Goal: Transaction & Acquisition: Purchase product/service

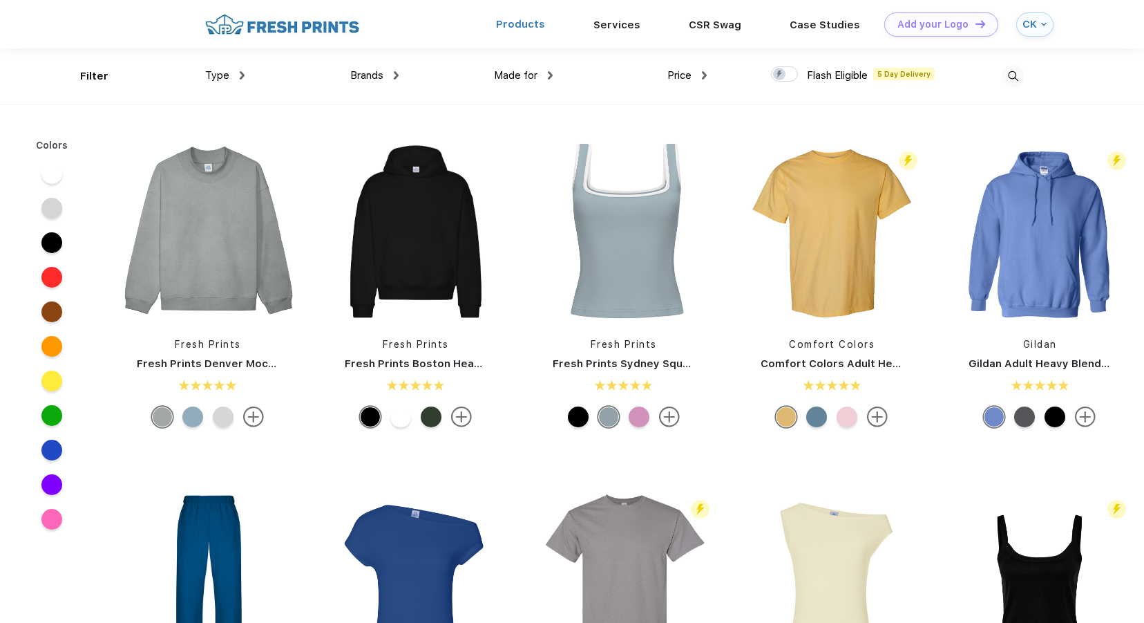
click at [520, 30] on link "Products" at bounding box center [520, 24] width 49 height 12
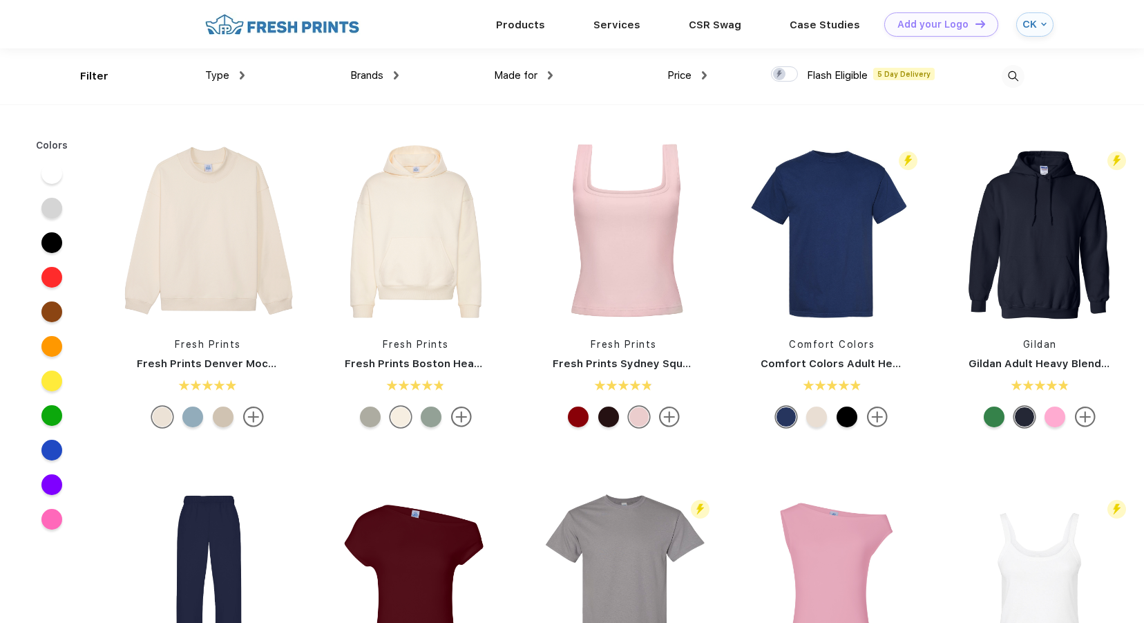
click at [59, 240] on div at bounding box center [51, 242] width 21 height 21
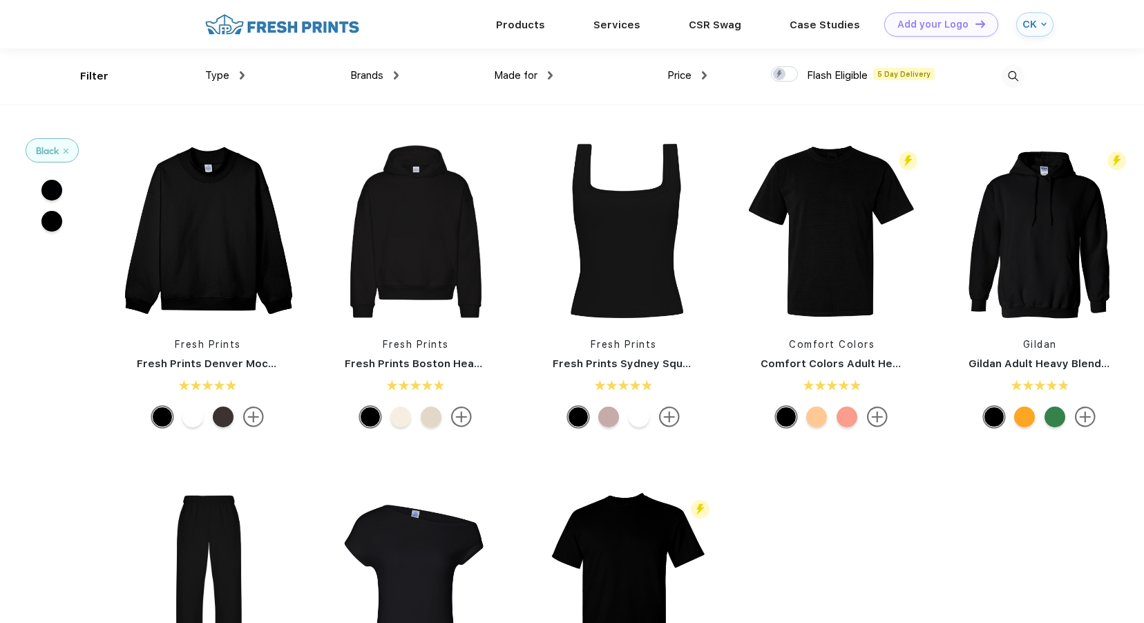
click at [1004, 73] on img at bounding box center [1013, 76] width 23 height 23
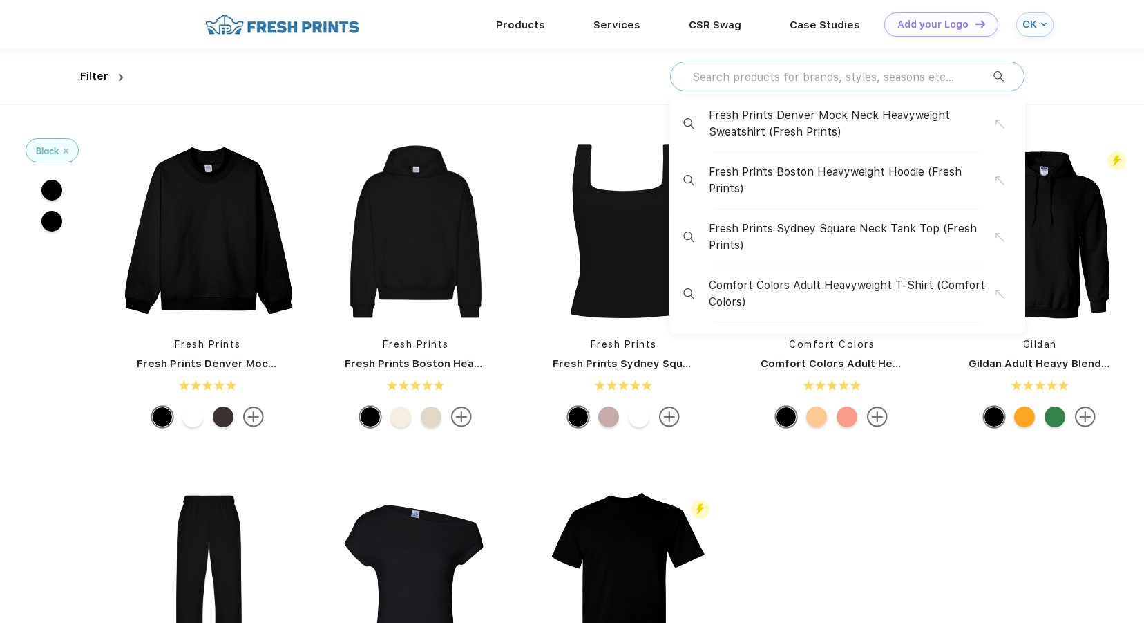
click at [893, 74] on input "text" at bounding box center [842, 76] width 303 height 15
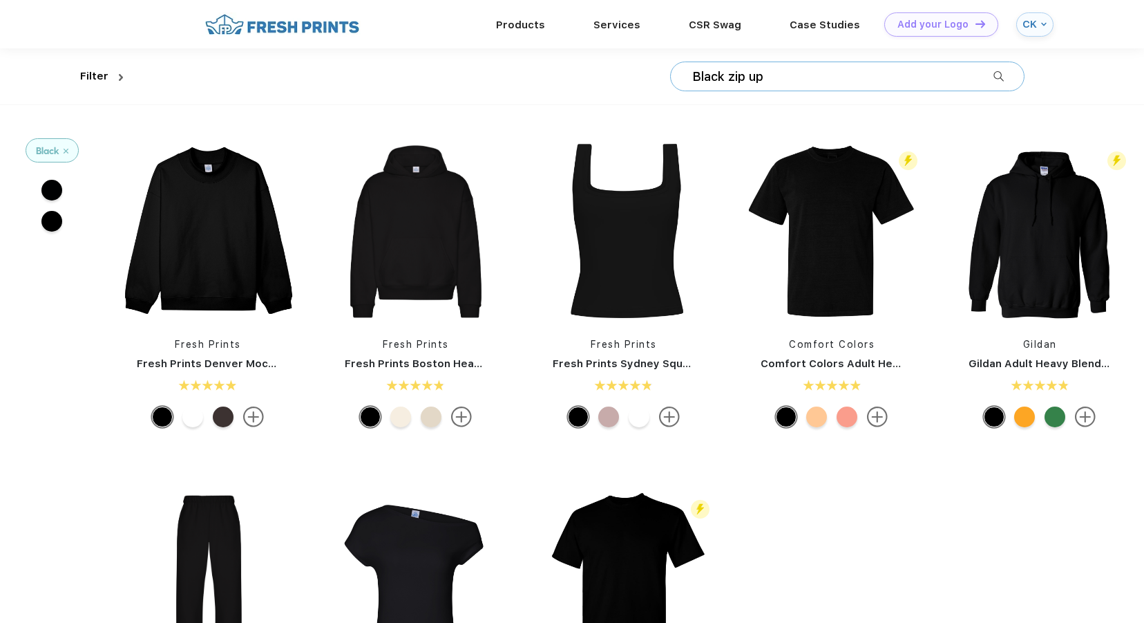
type input "Black zip up"
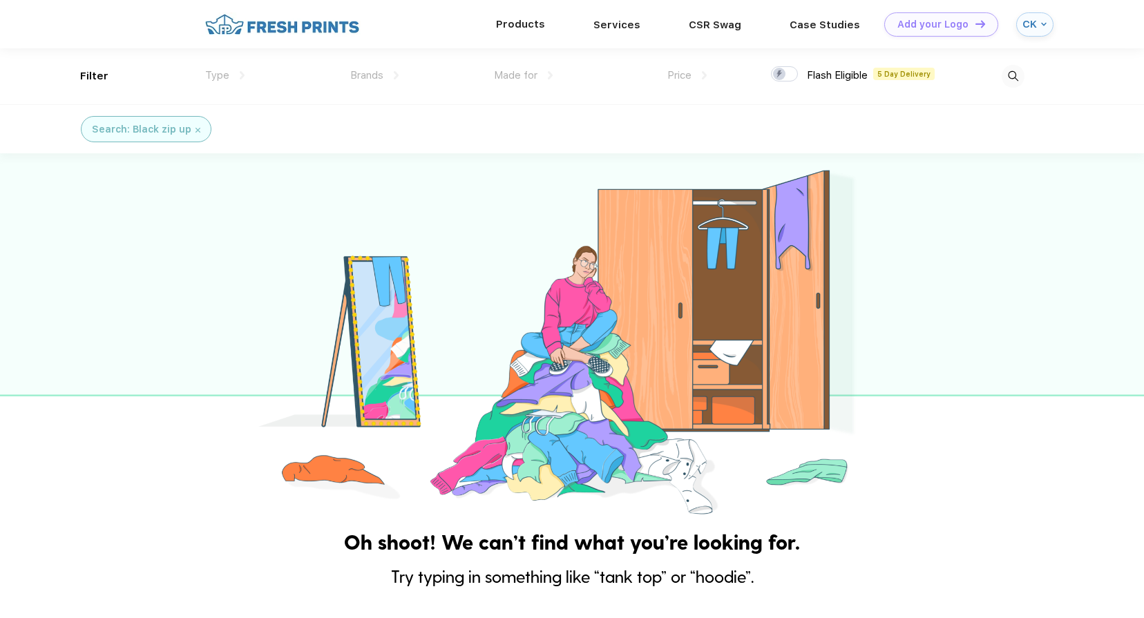
click at [527, 34] on div "Products" at bounding box center [520, 24] width 97 height 48
click at [526, 27] on link "Products" at bounding box center [520, 24] width 49 height 12
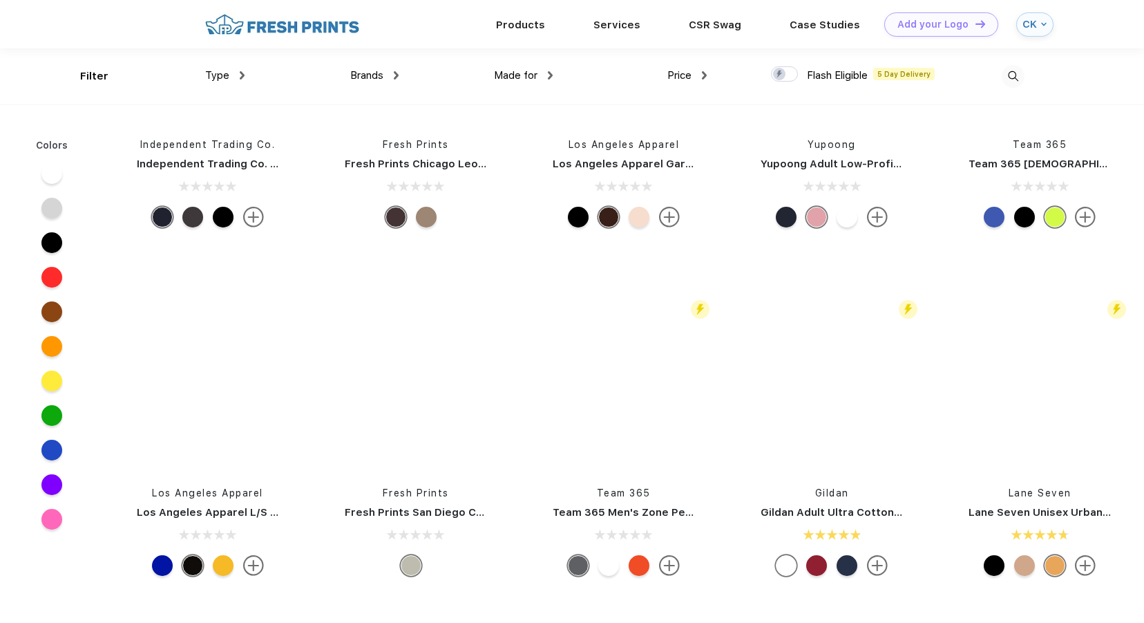
scroll to position [6358, 0]
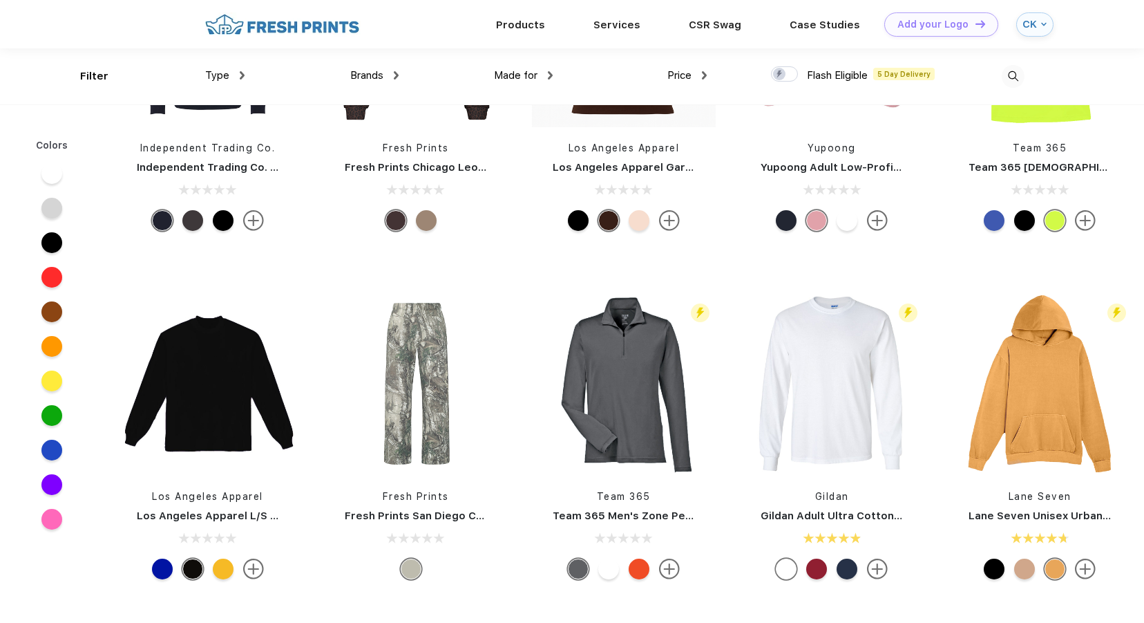
click at [39, 240] on div at bounding box center [52, 242] width 53 height 35
click at [49, 238] on div at bounding box center [51, 242] width 21 height 21
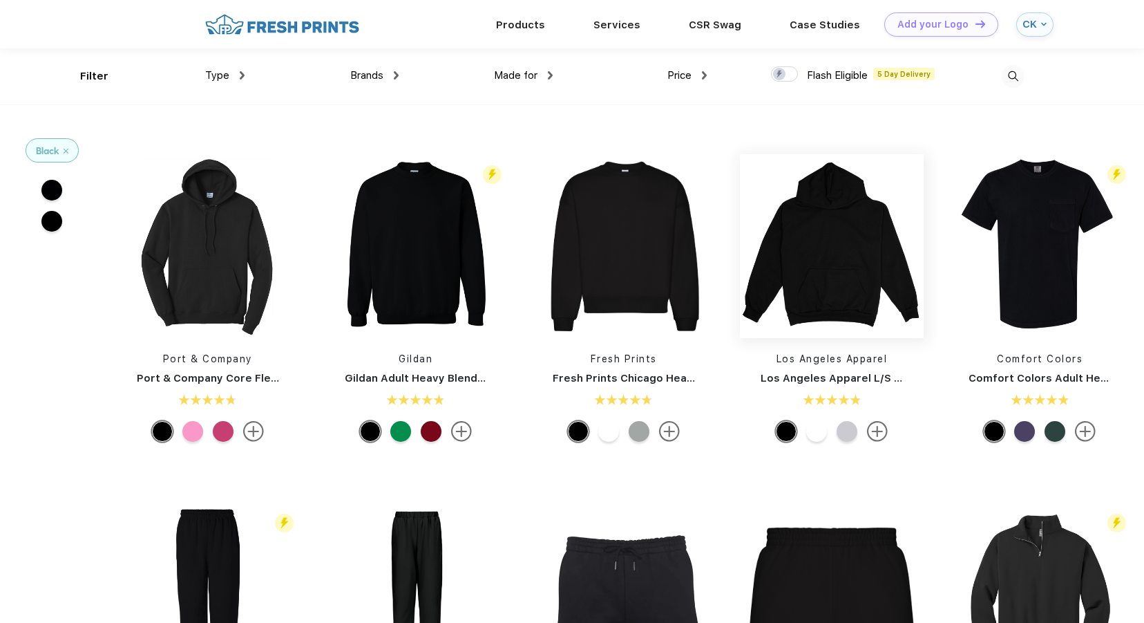
scroll to position [553, 0]
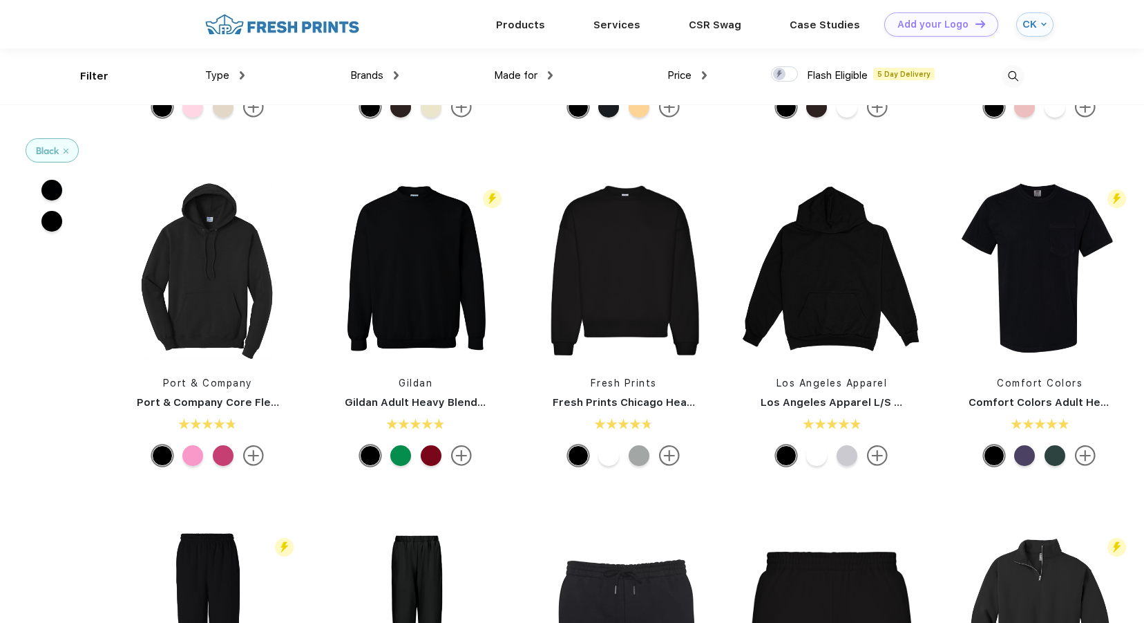
click at [455, 10] on div "Products Services CSR Swag Case Studies Natural Light Newman's Own Add your Log…" at bounding box center [599, 24] width 813 height 48
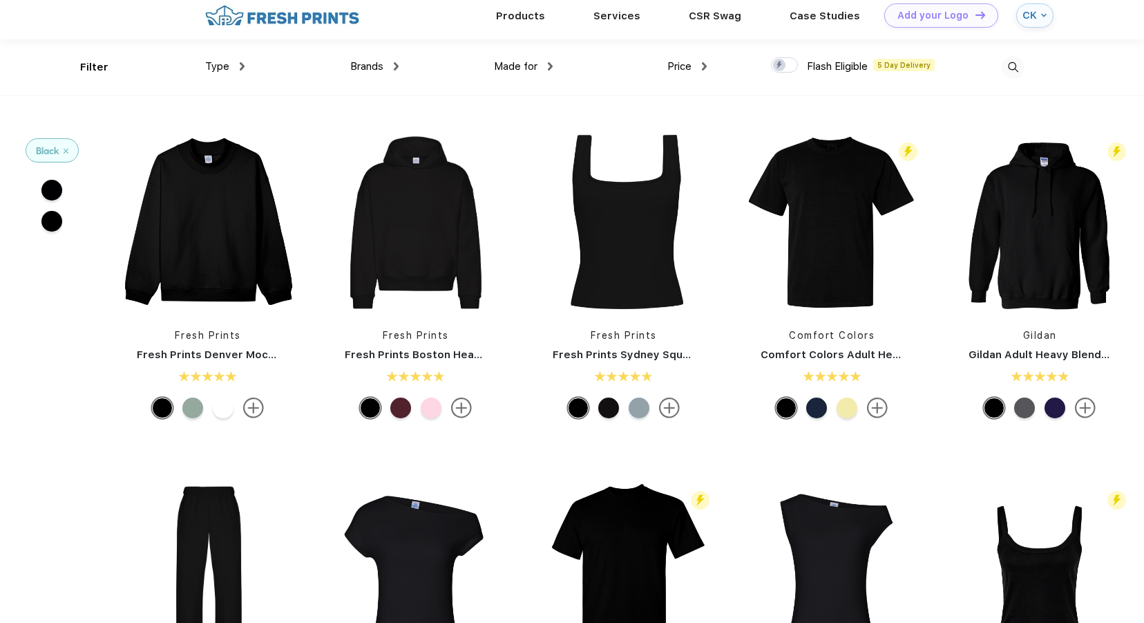
scroll to position [0, 0]
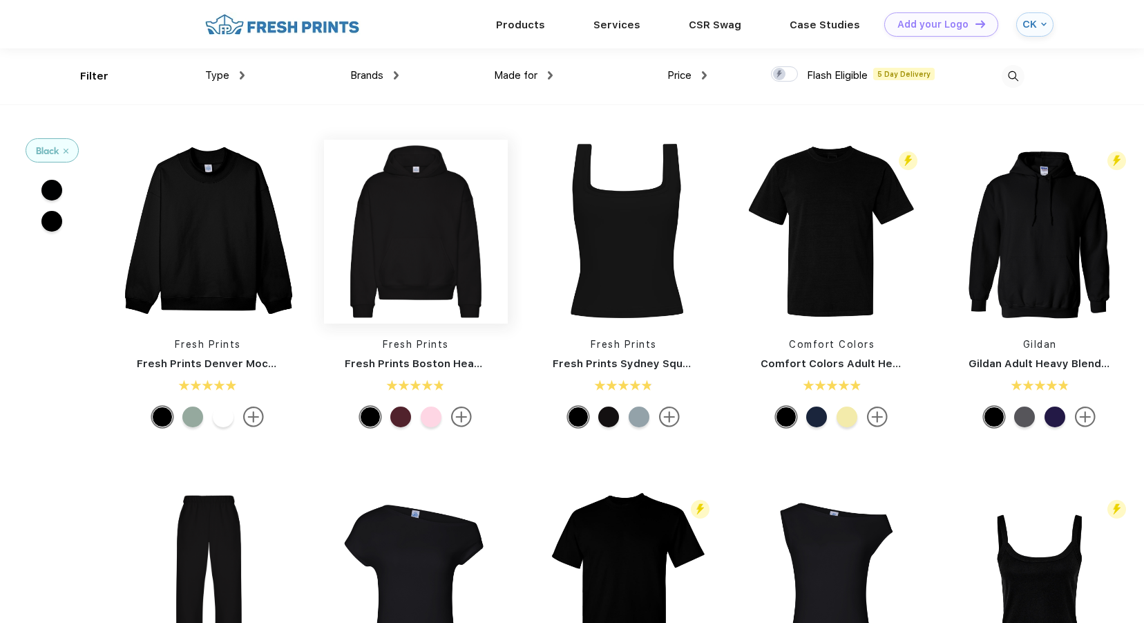
click at [453, 287] on img at bounding box center [416, 232] width 184 height 184
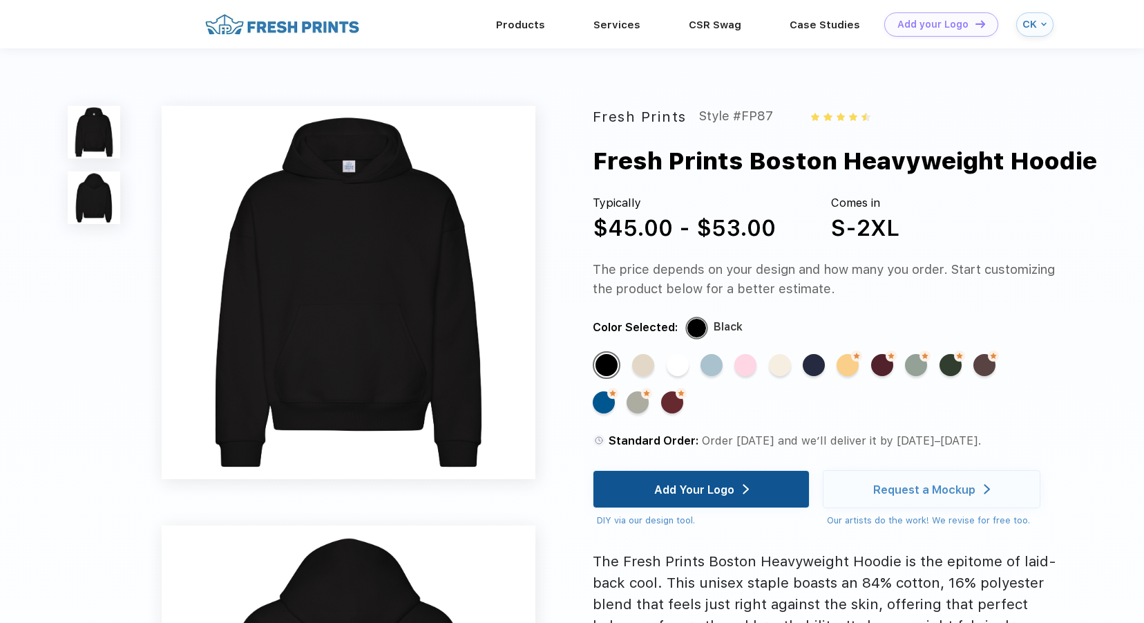
click at [663, 495] on div "Add Your Logo" at bounding box center [694, 489] width 80 height 14
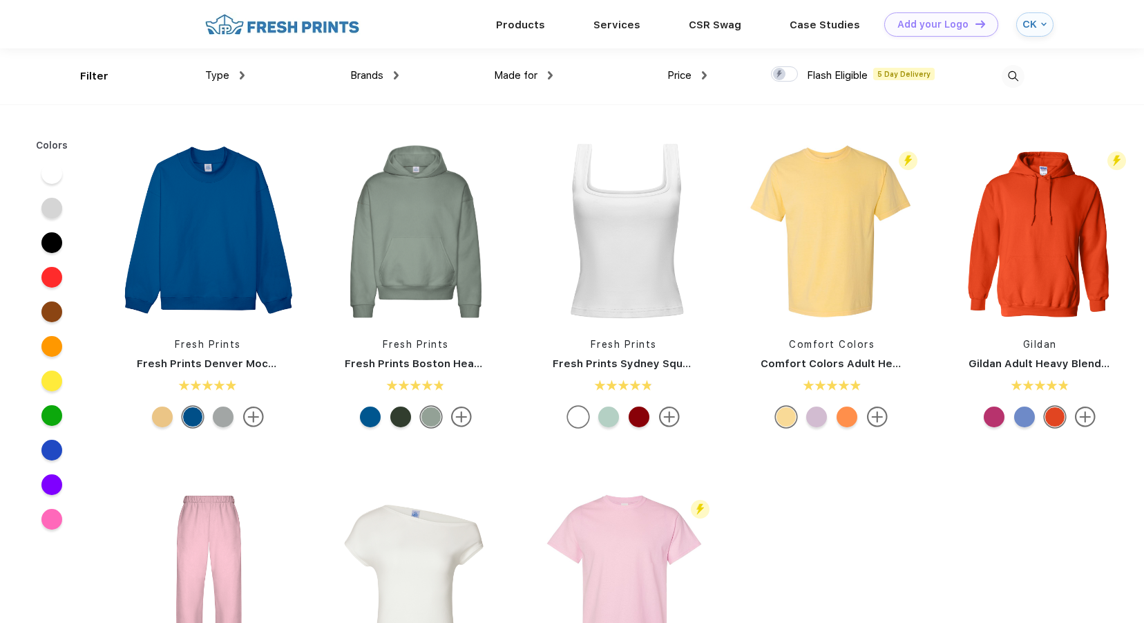
scroll to position [1, 0]
click at [272, 18] on img at bounding box center [282, 24] width 162 height 24
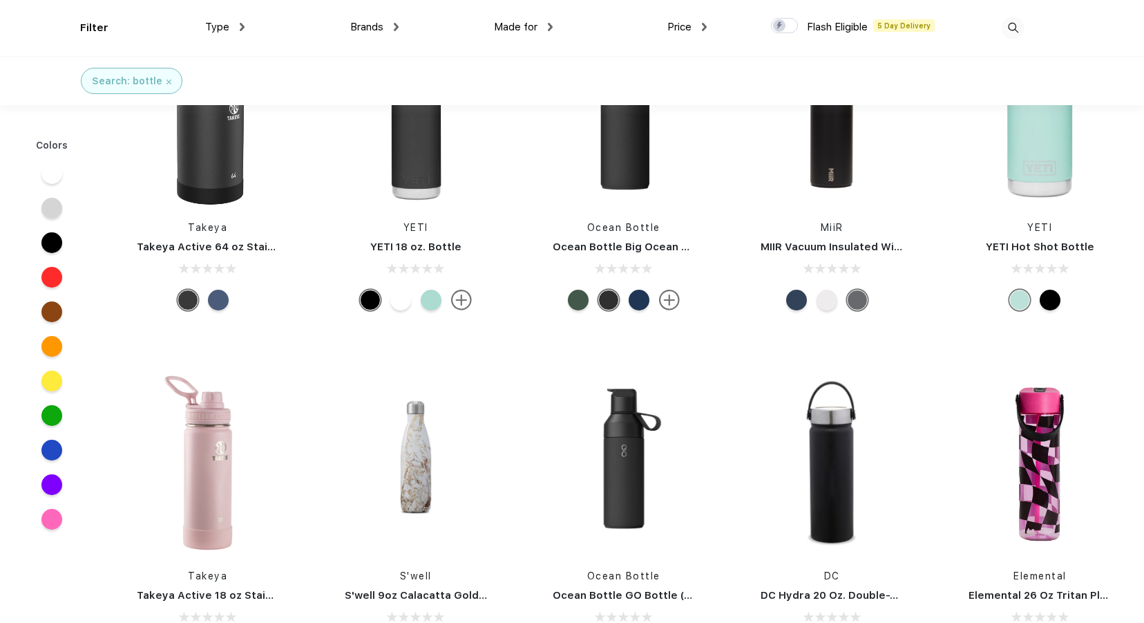
scroll to position [69, 0]
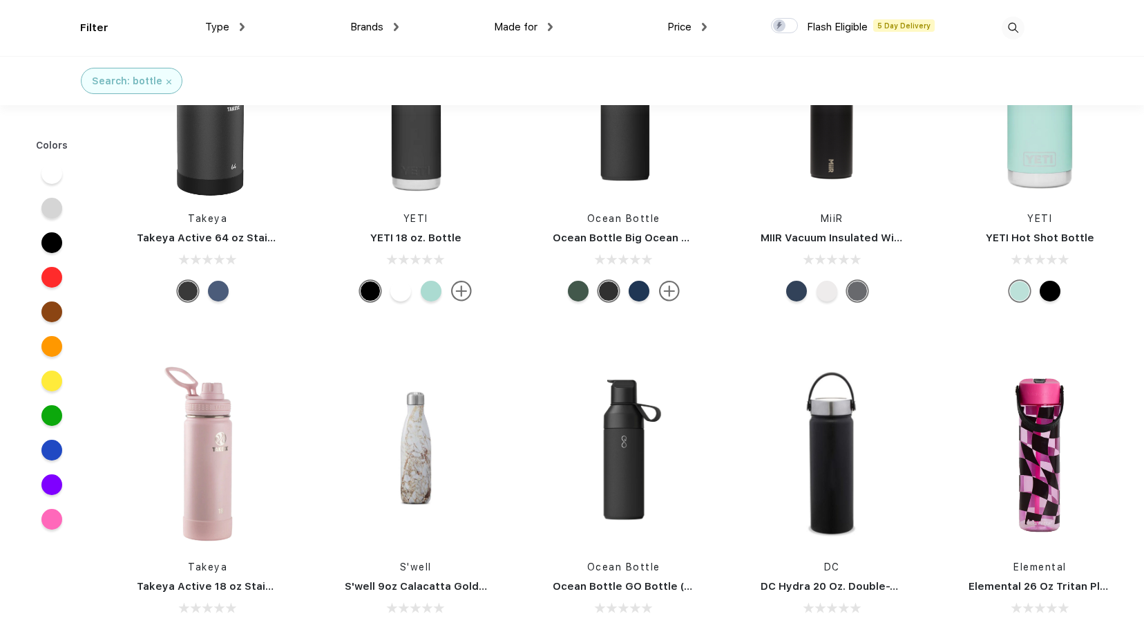
click at [46, 243] on div at bounding box center [51, 242] width 21 height 21
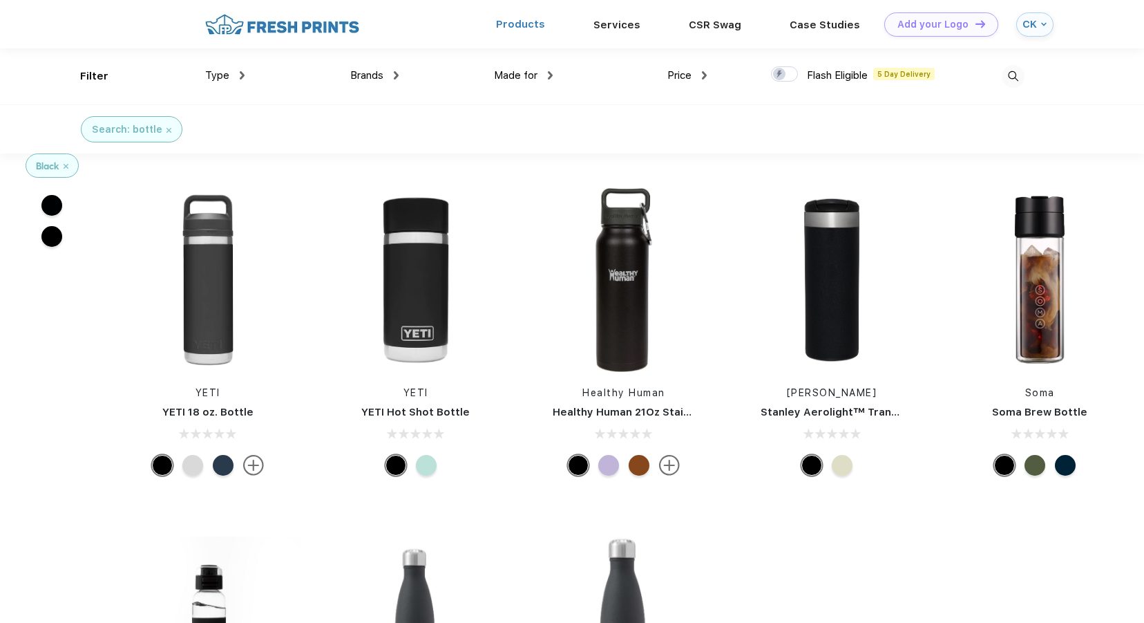
click at [527, 26] on link "Products" at bounding box center [520, 24] width 49 height 12
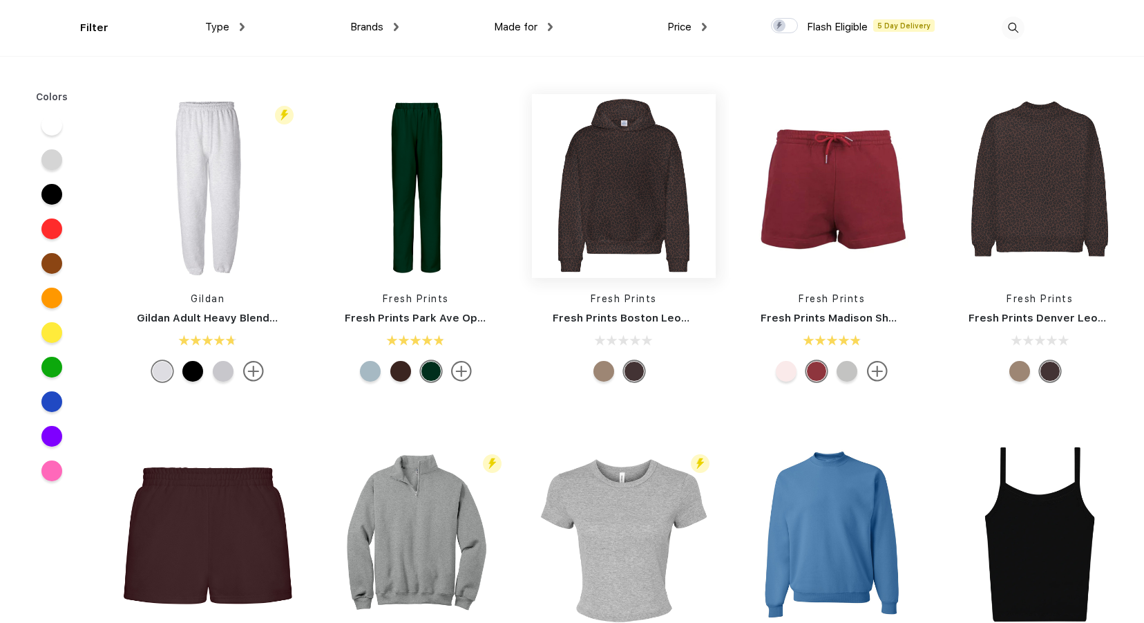
scroll to position [1383, 0]
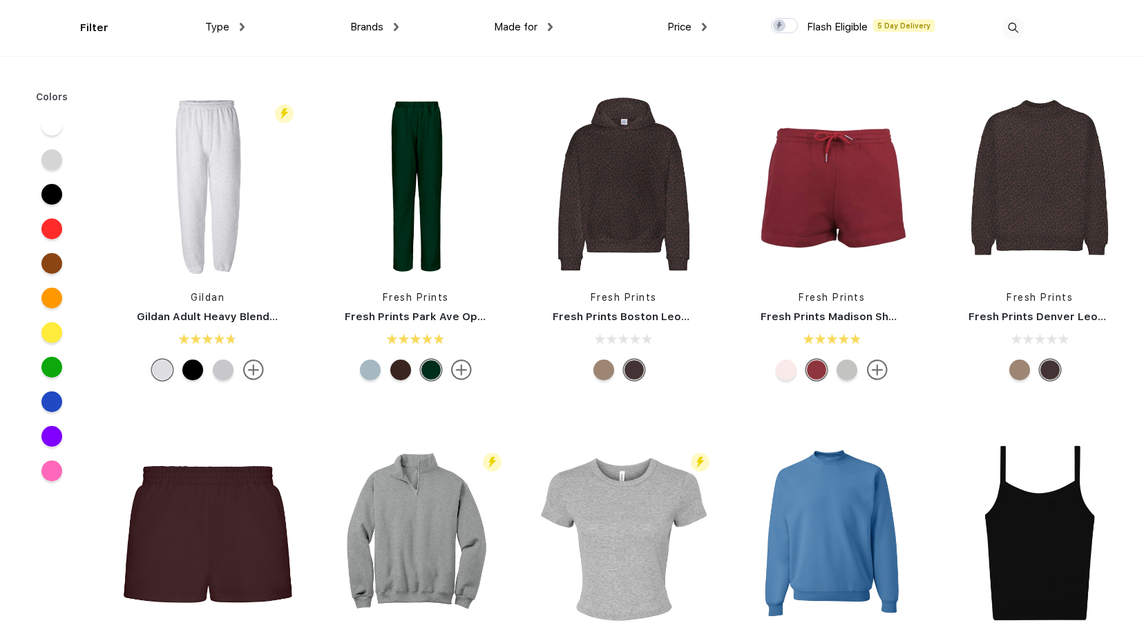
click at [1021, 365] on div at bounding box center [1020, 369] width 21 height 21
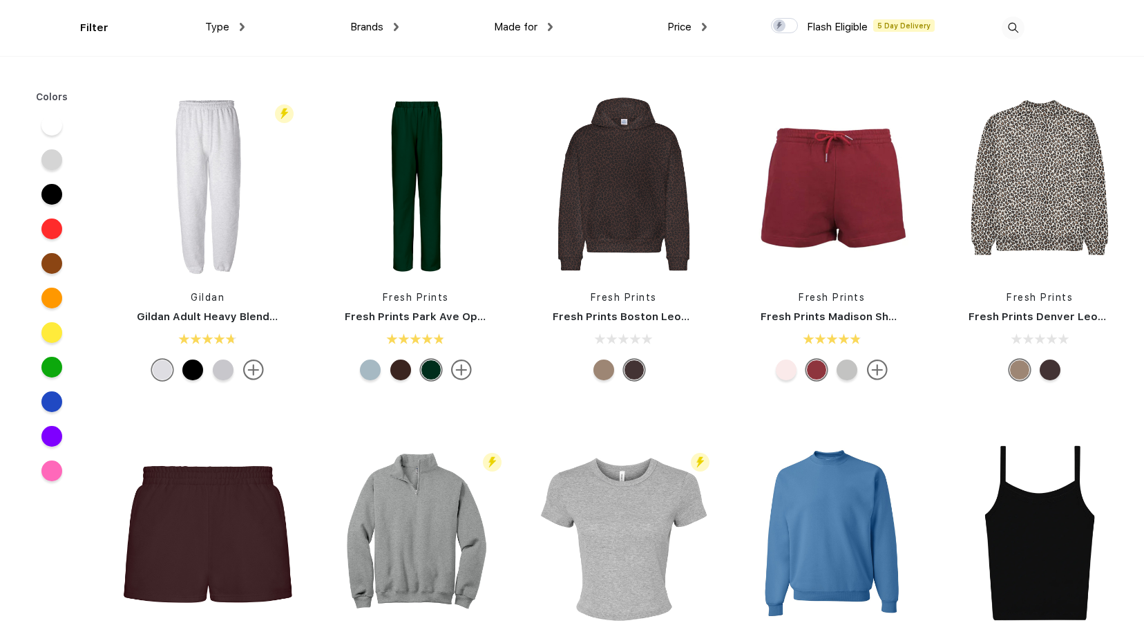
click at [1043, 359] on div "Fresh Prints Fresh Prints Denver Leopard Mock Neck Heavyweight Sweatshirt" at bounding box center [1040, 239] width 205 height 293
click at [1047, 360] on div at bounding box center [1050, 369] width 21 height 21
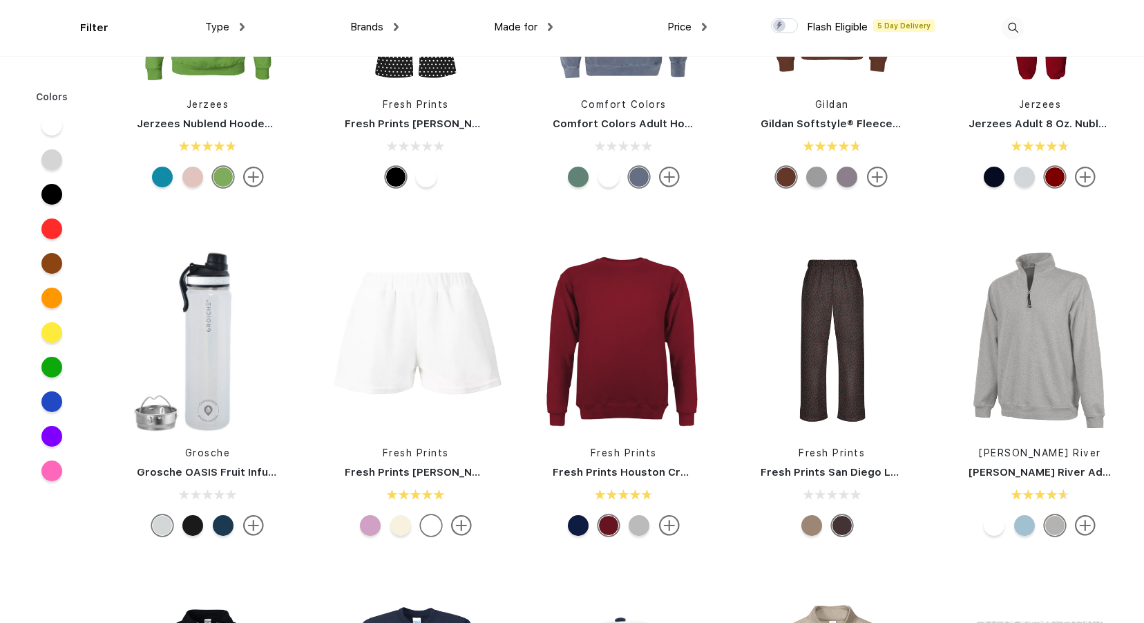
scroll to position [3939, 0]
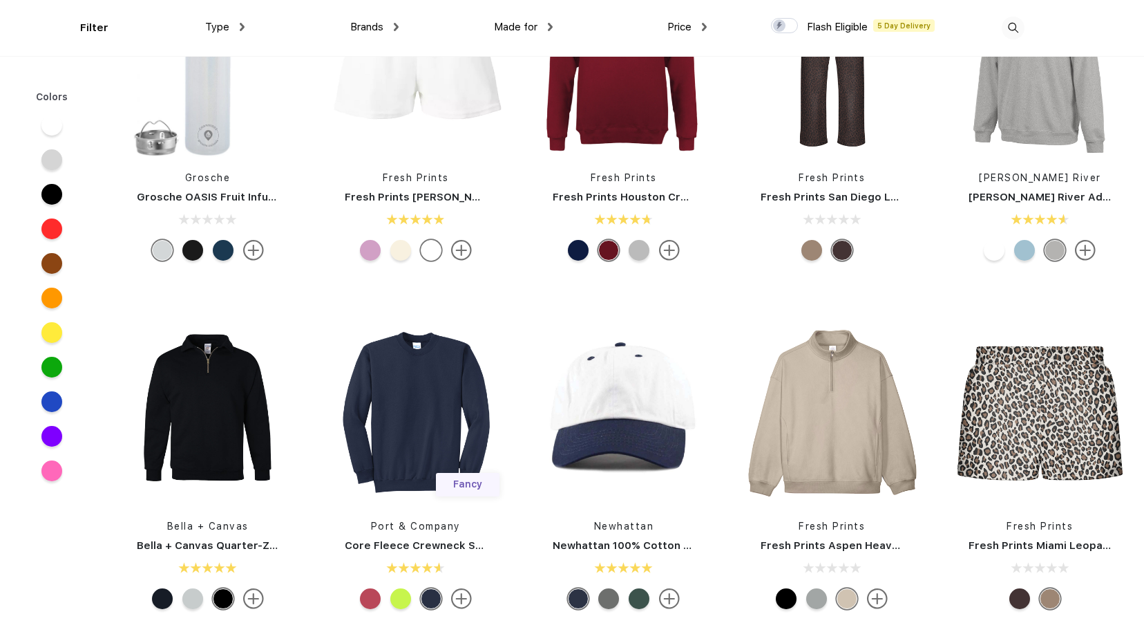
click at [48, 190] on div at bounding box center [51, 194] width 21 height 21
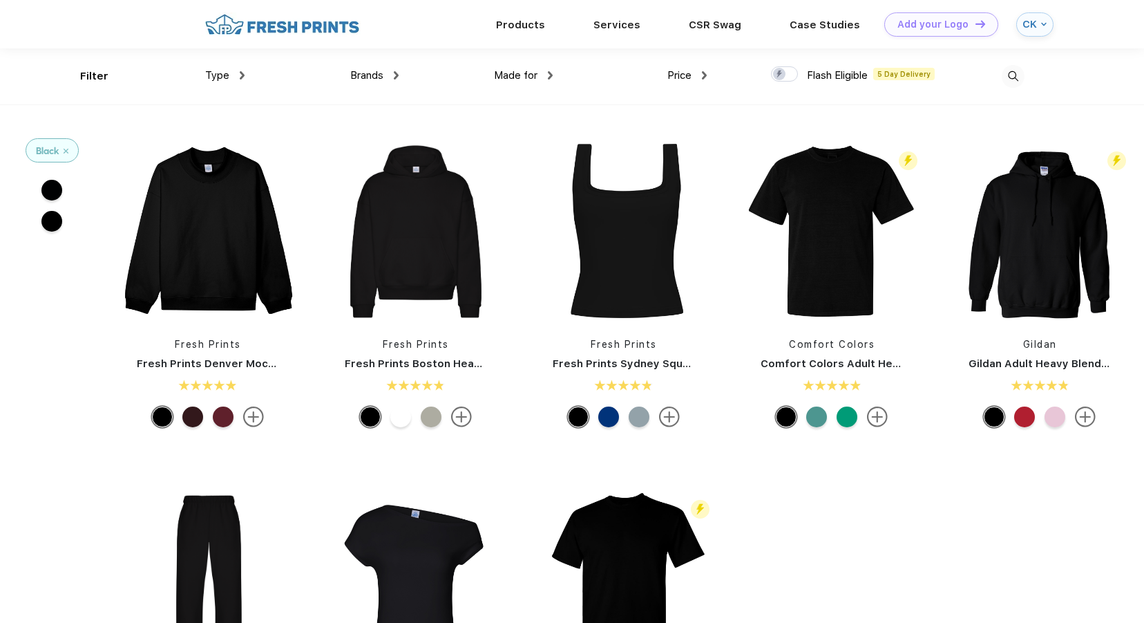
drag, startPoint x: 419, startPoint y: 236, endPoint x: 849, endPoint y: 527, distance: 519.4
click at [849, 527] on div "Fresh Prints Fresh Prints Denver Mock Neck Heavyweight Sweatshirt Fresh Prints …" at bounding box center [624, 460] width 1041 height 697
click at [435, 272] on img at bounding box center [416, 232] width 184 height 184
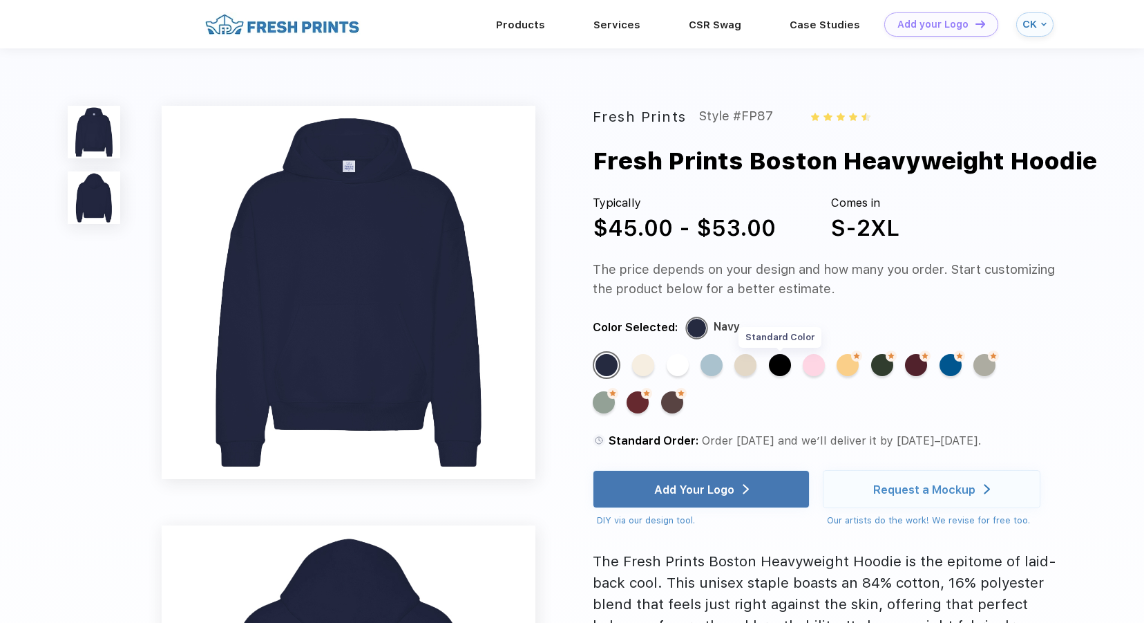
click at [780, 361] on div "Standard Color" at bounding box center [780, 365] width 22 height 22
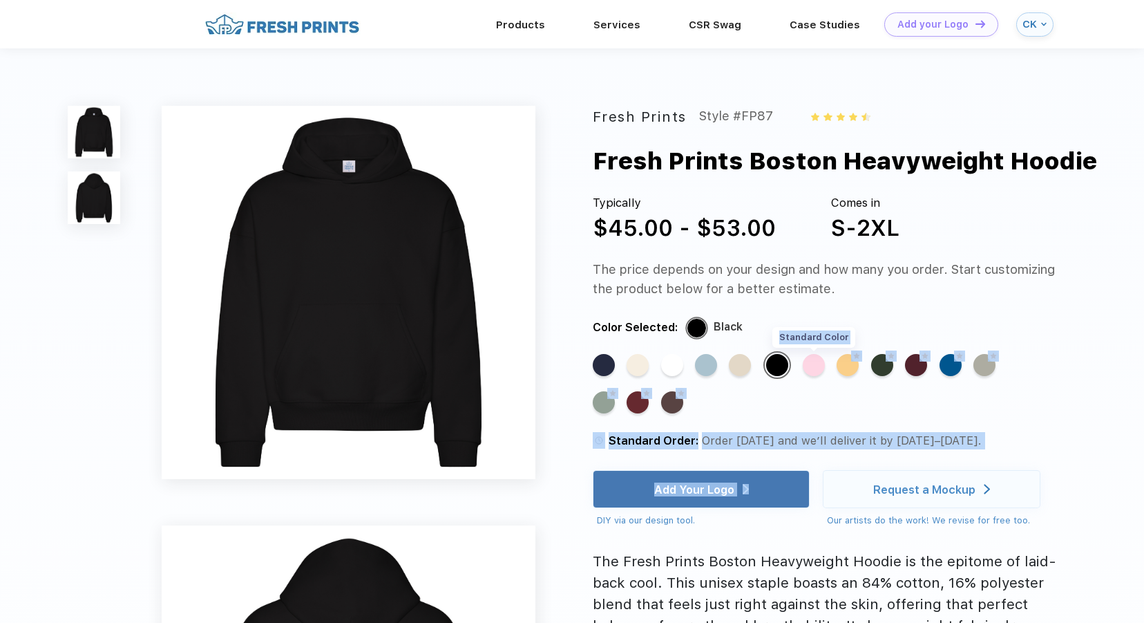
drag, startPoint x: 773, startPoint y: 491, endPoint x: 818, endPoint y: 366, distance: 132.5
click at [818, 366] on div "Fresh Prints Style #FP87 Fresh Prints Boston Heavyweight Hoodie Typically $45.0…" at bounding box center [827, 446] width 469 height 681
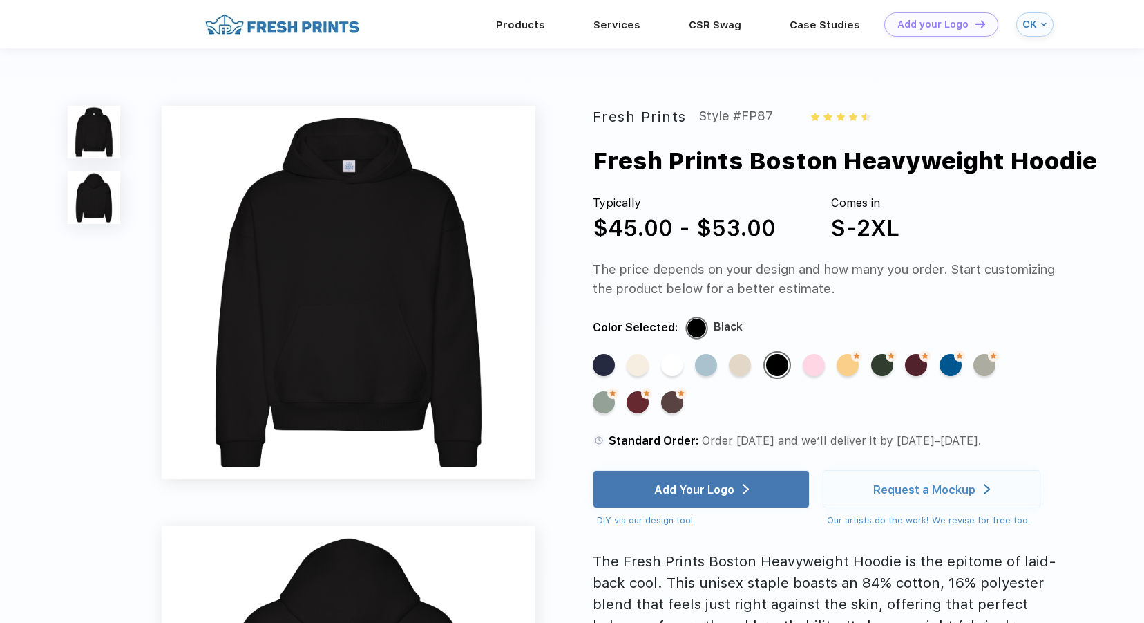
click at [823, 300] on div "Fresh Prints Style #FP87 Fresh Prints Boston Heavyweight Hoodie Typically $45.0…" at bounding box center [827, 446] width 469 height 681
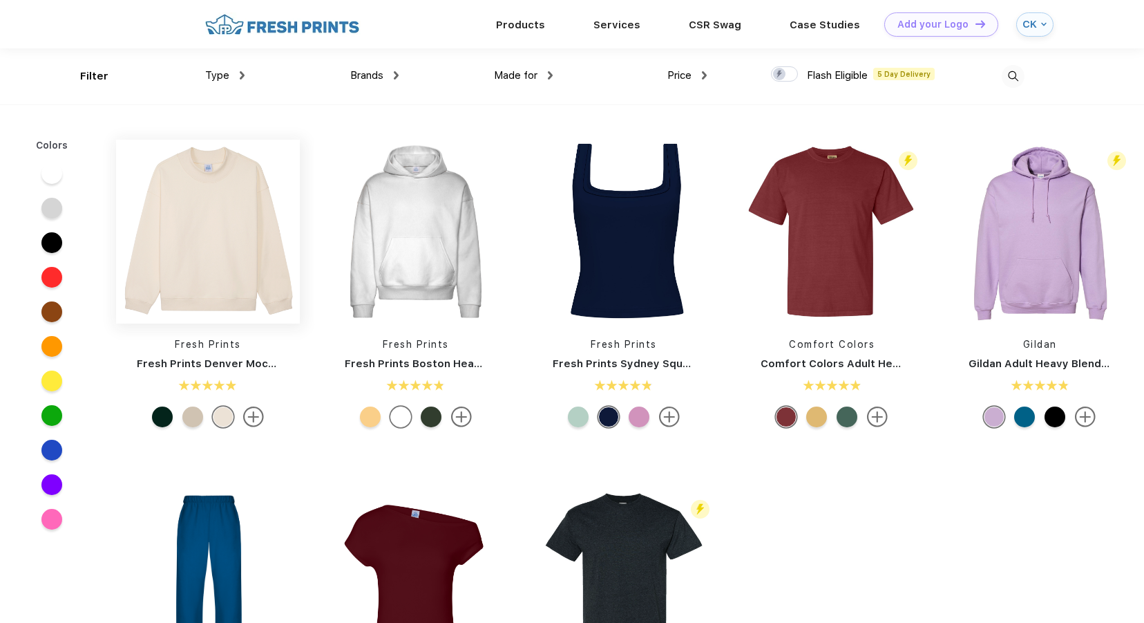
scroll to position [1, 0]
drag, startPoint x: 228, startPoint y: 247, endPoint x: 160, endPoint y: 414, distance: 180.4
click at [160, 414] on div "Fresh Prints Fresh Prints Denver Mock Neck Heavyweight Sweatshirt" at bounding box center [208, 285] width 205 height 293
click at [160, 414] on div at bounding box center [162, 416] width 21 height 21
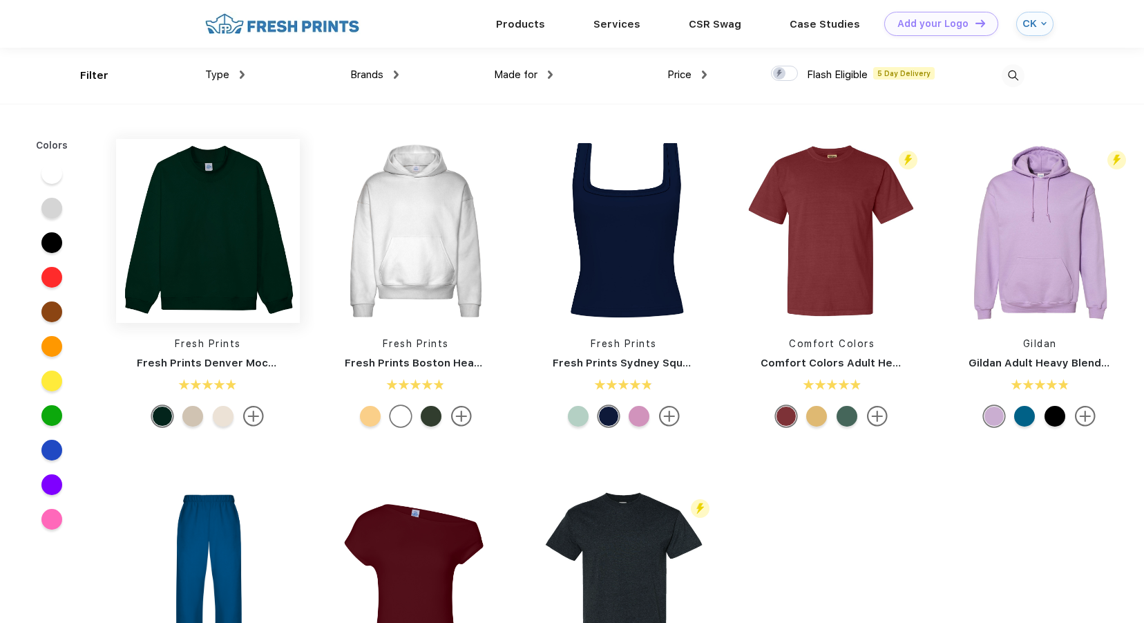
click at [203, 310] on img at bounding box center [208, 231] width 184 height 184
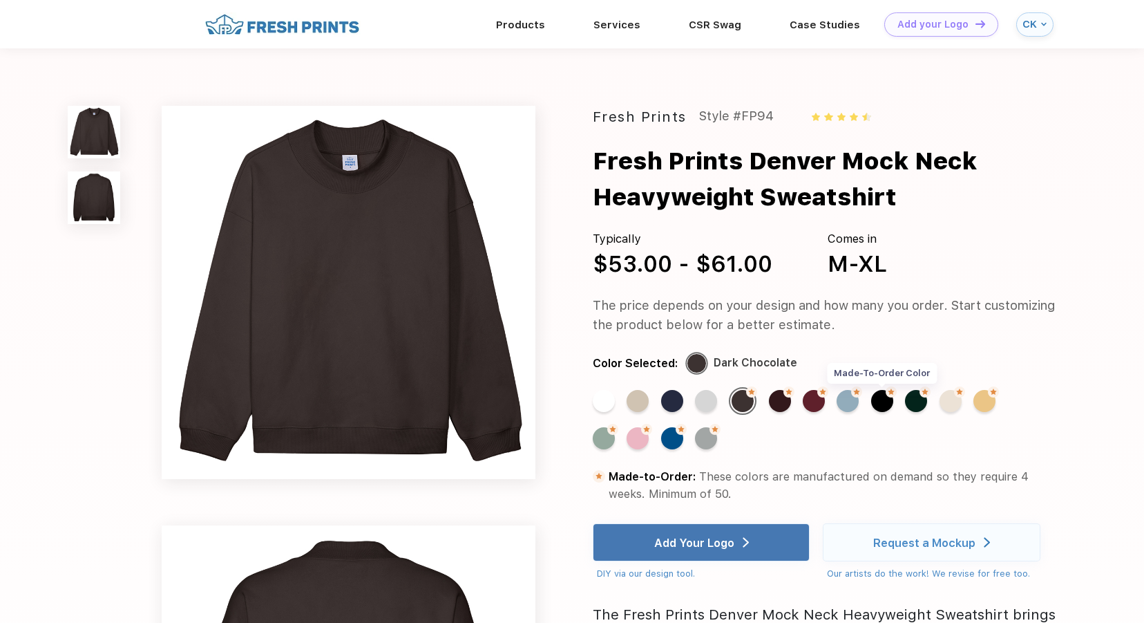
click at [883, 408] on div "Made-to-Order Color" at bounding box center [882, 401] width 22 height 22
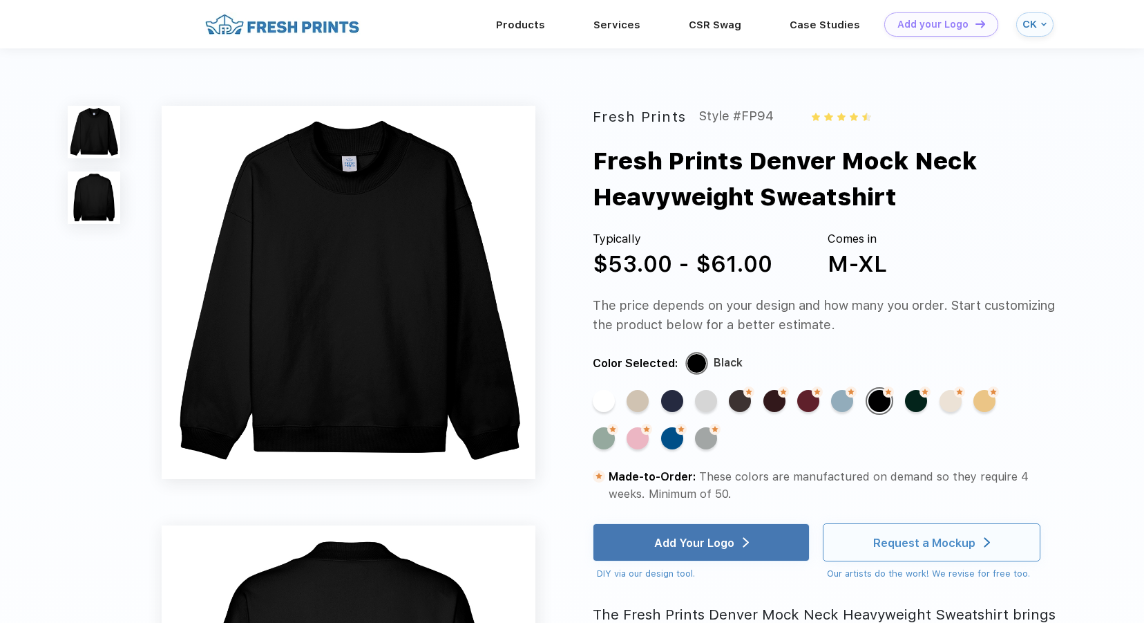
click at [906, 541] on div "Request a Mockup" at bounding box center [924, 543] width 102 height 14
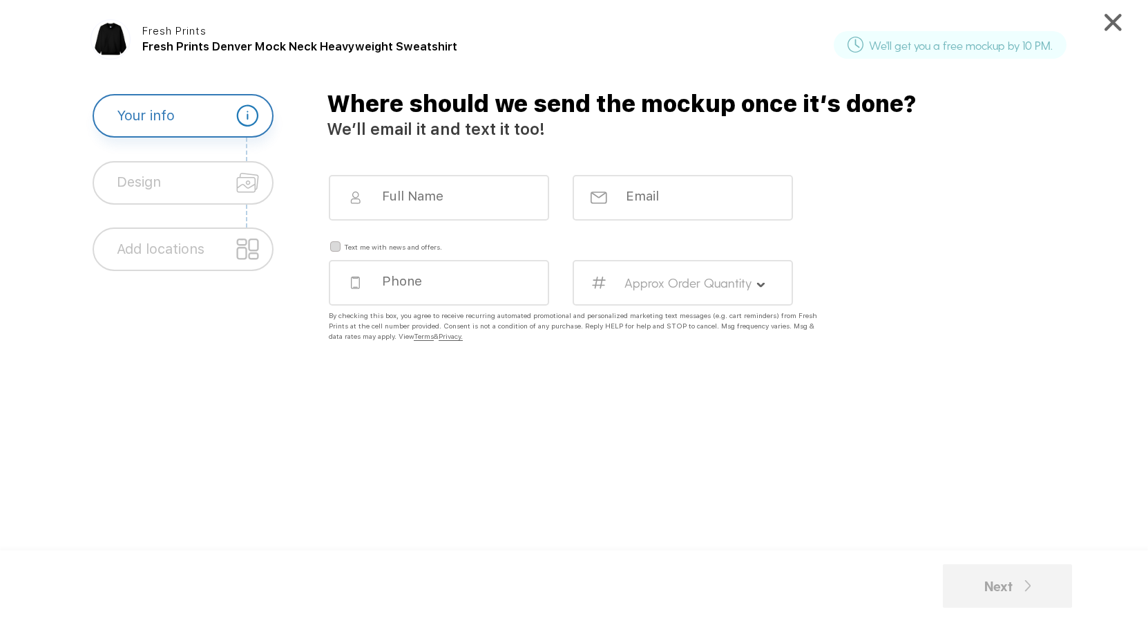
click at [419, 227] on div at bounding box center [434, 206] width 243 height 62
click at [430, 199] on input at bounding box center [449, 196] width 136 height 16
type input "Caroline Korman"
type input "carolinekorman20@gmail.com"
type input "8179926054"
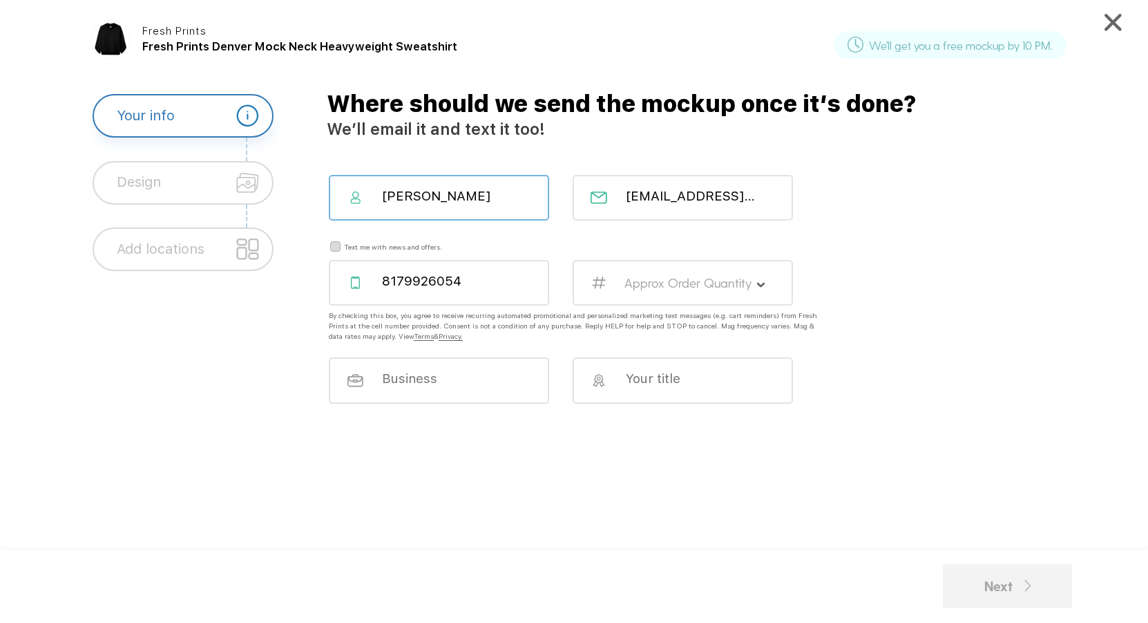
click at [659, 290] on label "Approx Order Quantity" at bounding box center [688, 282] width 127 height 15
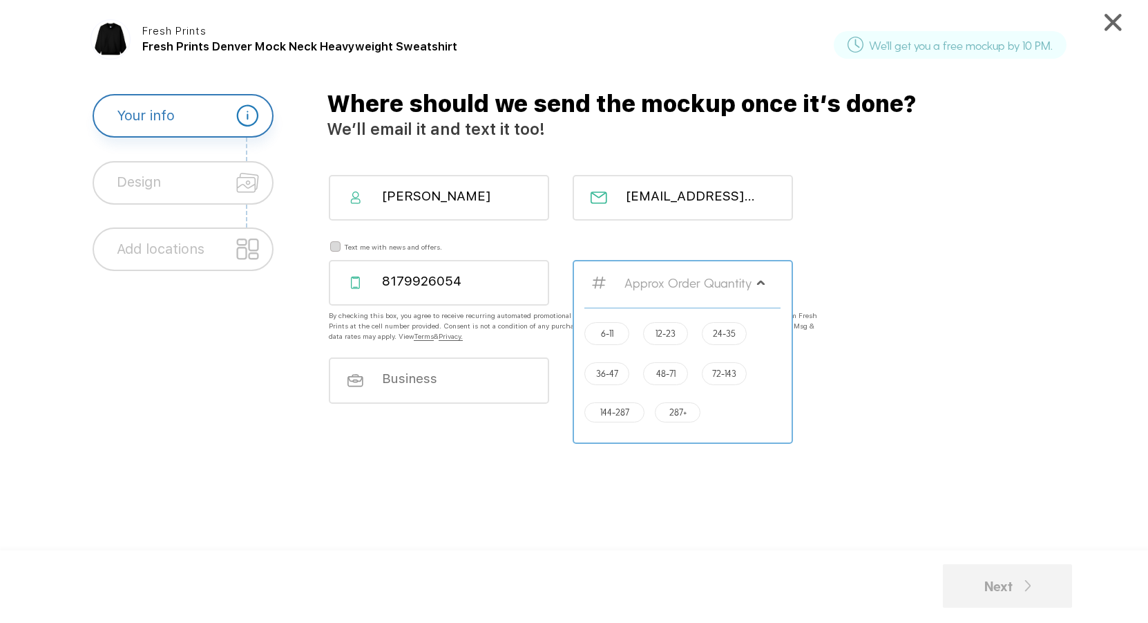
click at [659, 290] on label "Approx Order Quantity" at bounding box center [688, 282] width 127 height 15
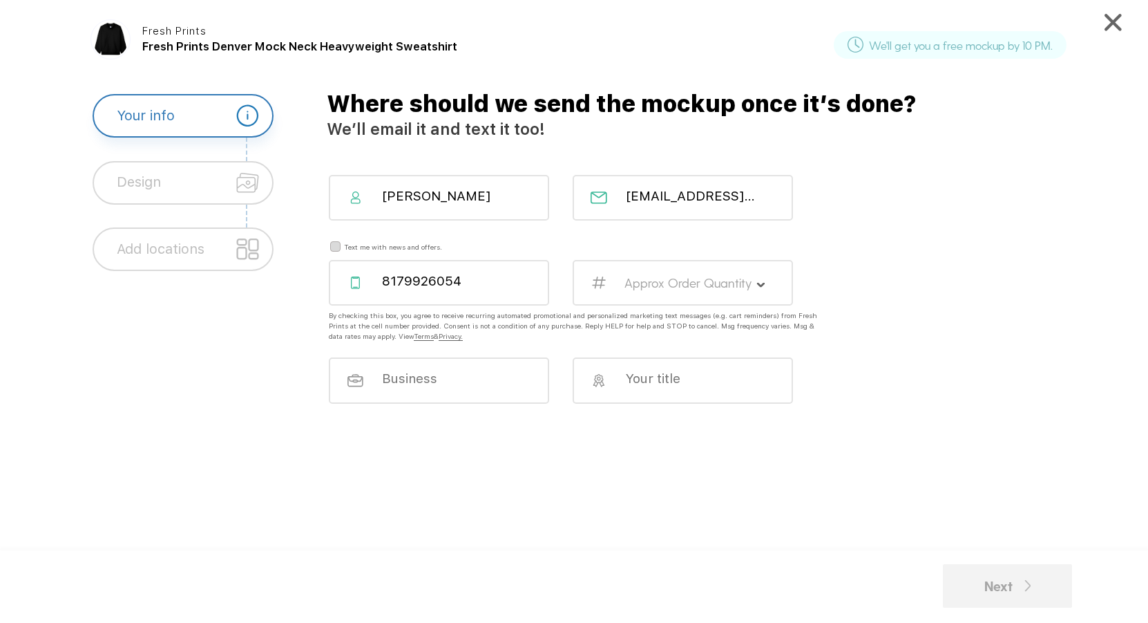
click at [135, 168] on div "Design" at bounding box center [139, 182] width 44 height 41
click at [230, 179] on div at bounding box center [247, 182] width 45 height 41
click at [682, 300] on div "Approx Order Quantity" at bounding box center [683, 283] width 220 height 46
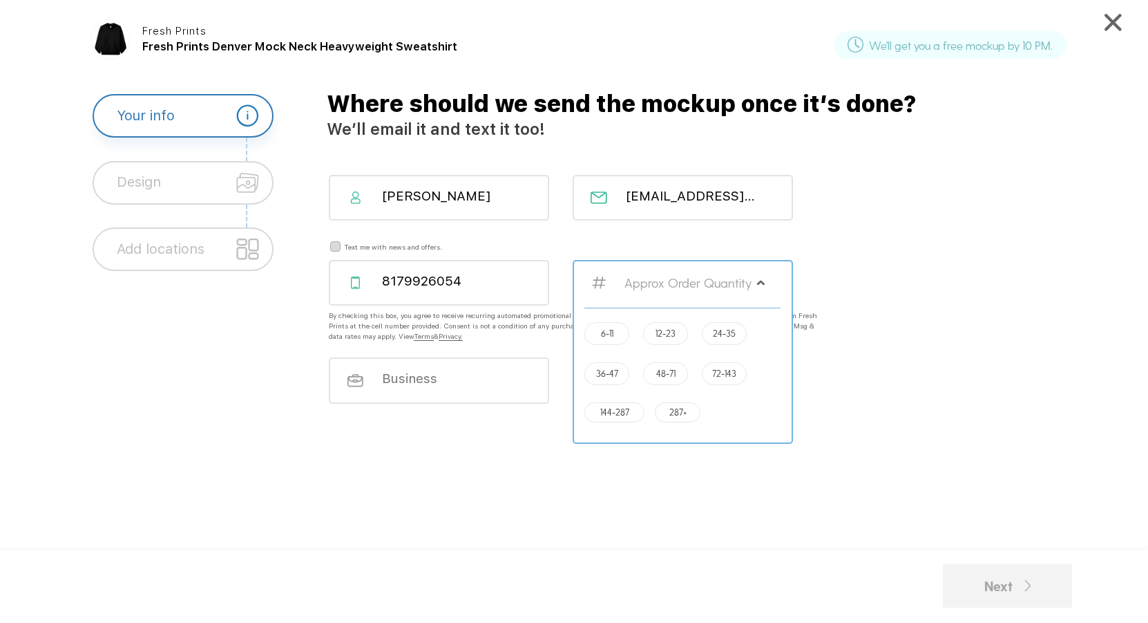
click at [603, 337] on label "6-11" at bounding box center [607, 333] width 12 height 10
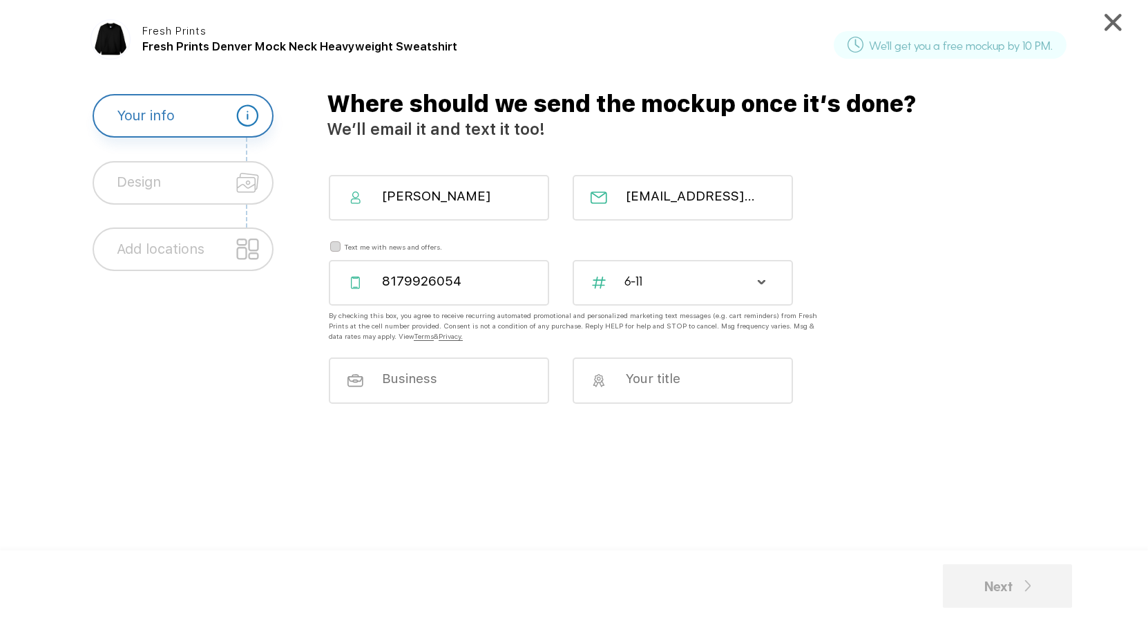
click at [504, 363] on div at bounding box center [439, 380] width 220 height 46
click at [477, 376] on input at bounding box center [448, 378] width 136 height 16
click at [652, 388] on div at bounding box center [683, 380] width 220 height 46
click at [675, 383] on input at bounding box center [693, 378] width 136 height 16
click at [428, 384] on input at bounding box center [448, 378] width 136 height 16
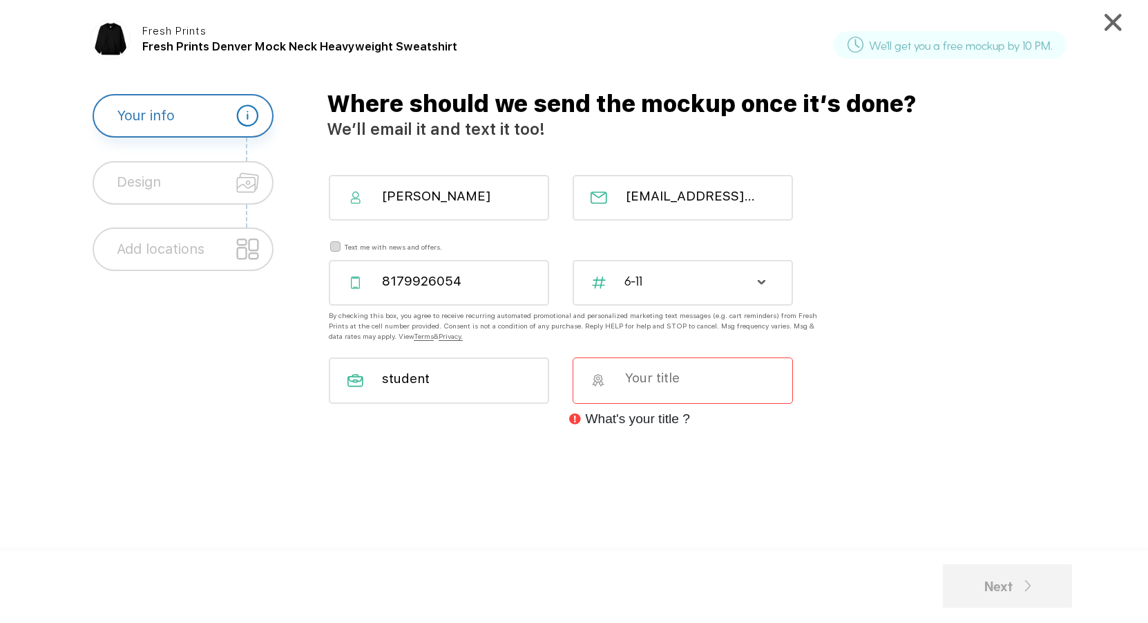
type input "student"
click at [640, 377] on input at bounding box center [692, 378] width 136 height 16
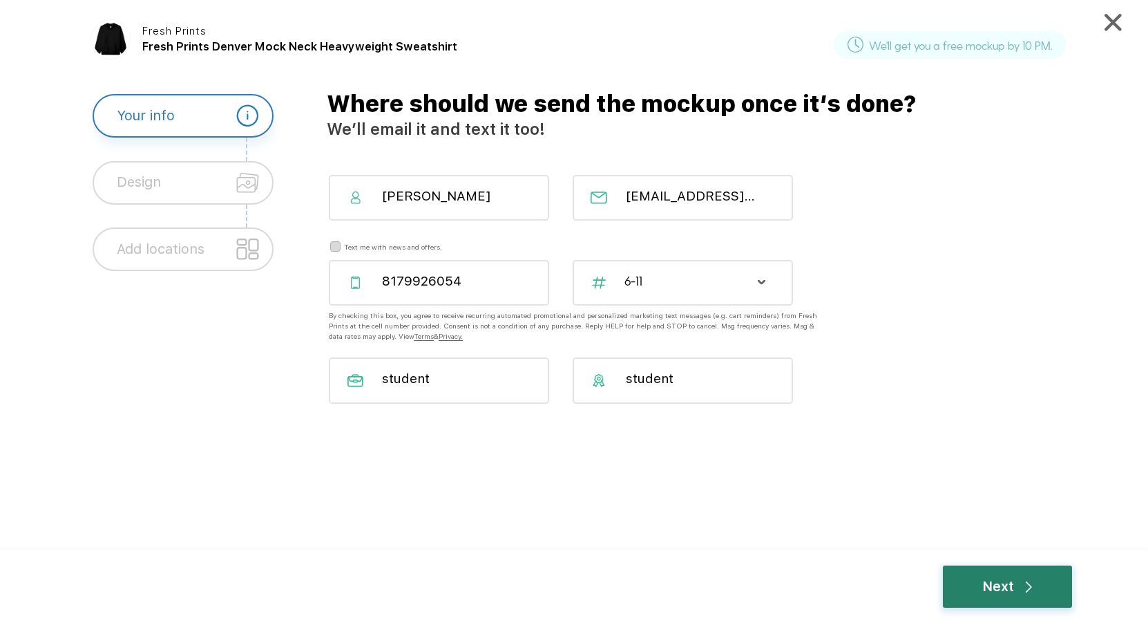
type input "student"
click at [1002, 585] on div "Next" at bounding box center [1008, 586] width 50 height 21
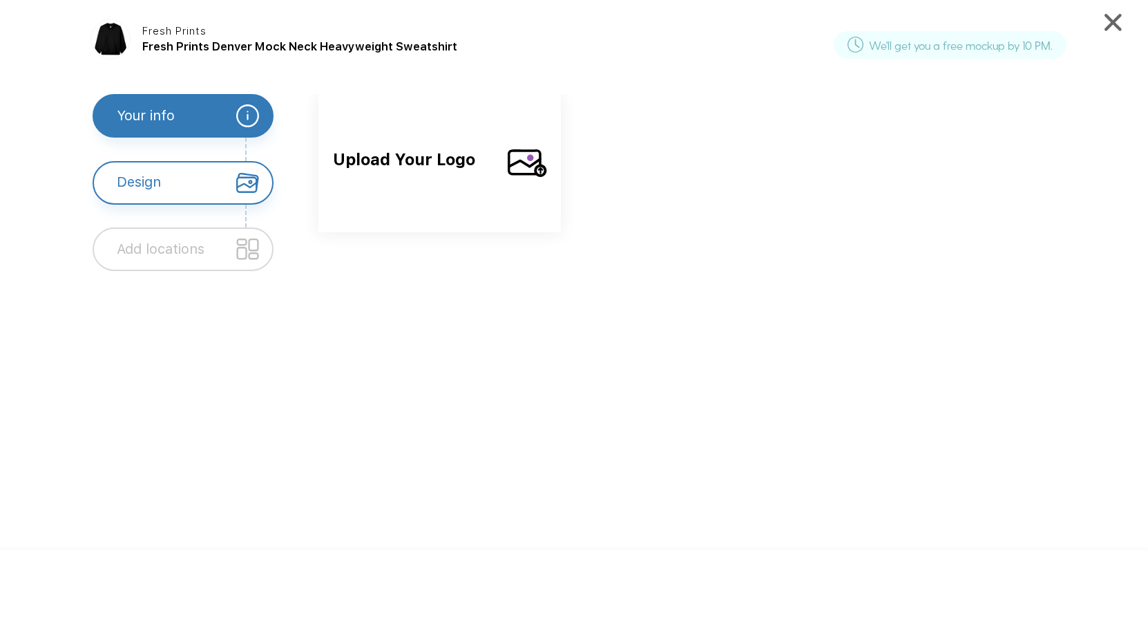
click at [397, 182] on span "Upload Your Logo" at bounding box center [414, 174] width 163 height 52
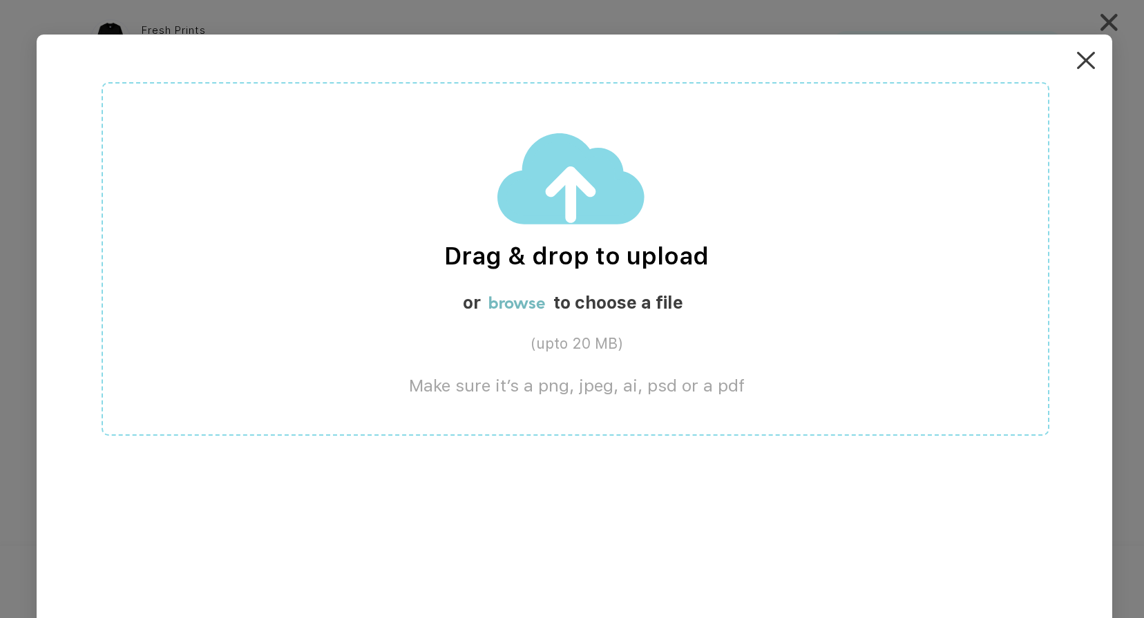
click at [1100, 52] on div "Drag & drop to upload or browse to choose a file (upto 20 MB) Make sure it’s a …" at bounding box center [575, 344] width 1076 height 618
click at [1070, 62] on div "Drag & drop to upload or browse to choose a file (upto 20 MB) Make sure it’s a …" at bounding box center [575, 344] width 1076 height 618
click at [1093, 55] on img at bounding box center [1085, 60] width 17 height 17
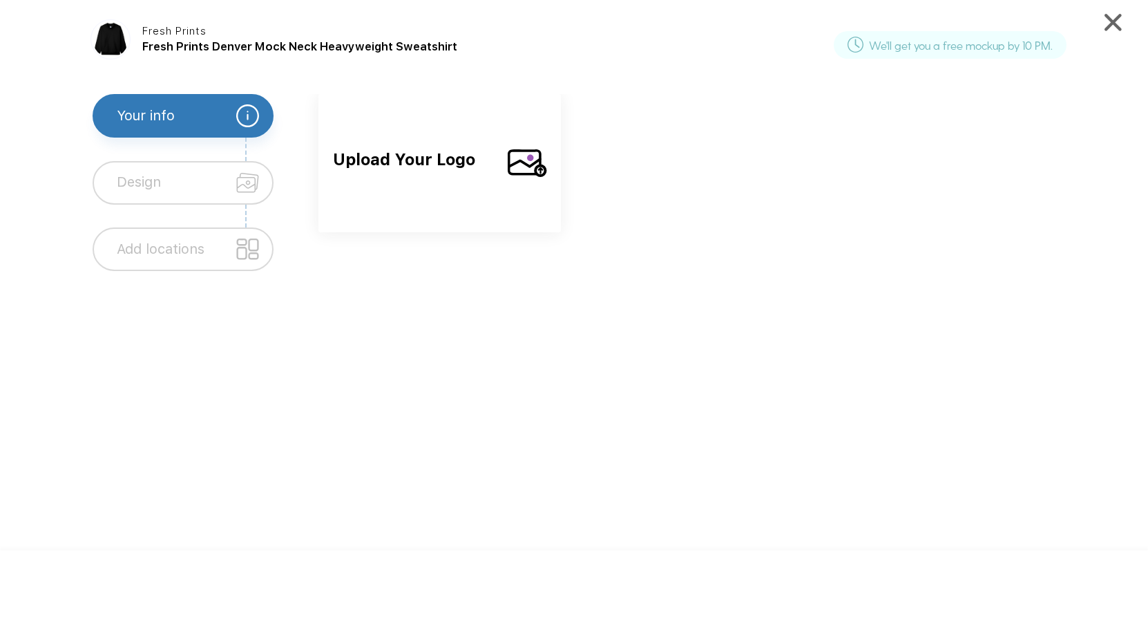
click at [104, 243] on div "Add locations" at bounding box center [184, 249] width 182 height 44
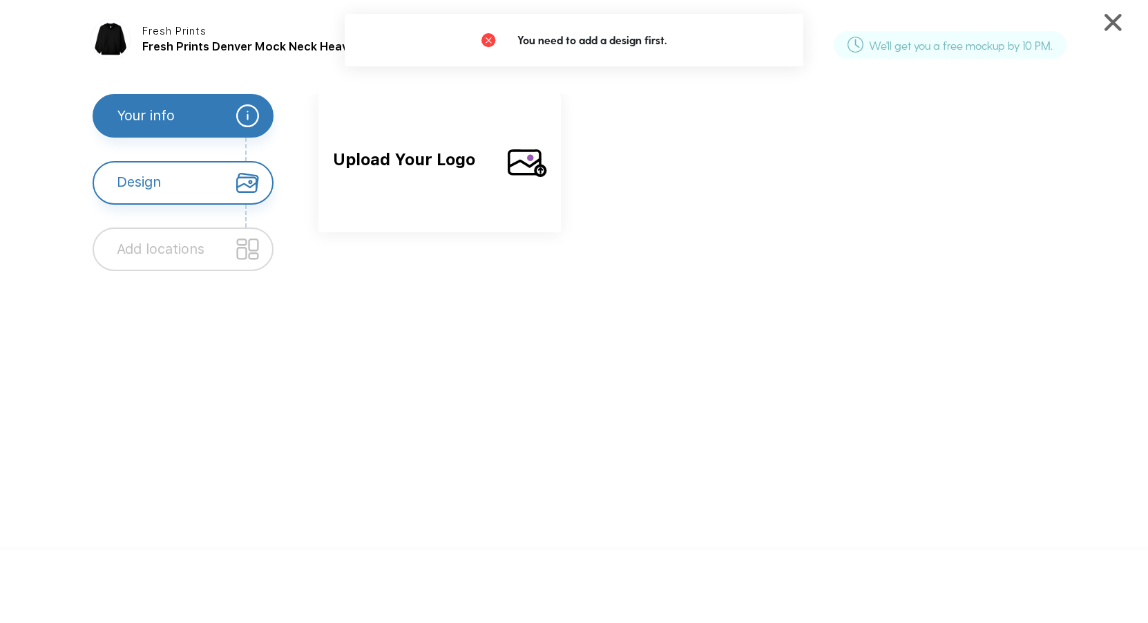
click at [221, 182] on div "Design" at bounding box center [184, 183] width 182 height 44
click at [1111, 26] on img at bounding box center [1113, 22] width 17 height 17
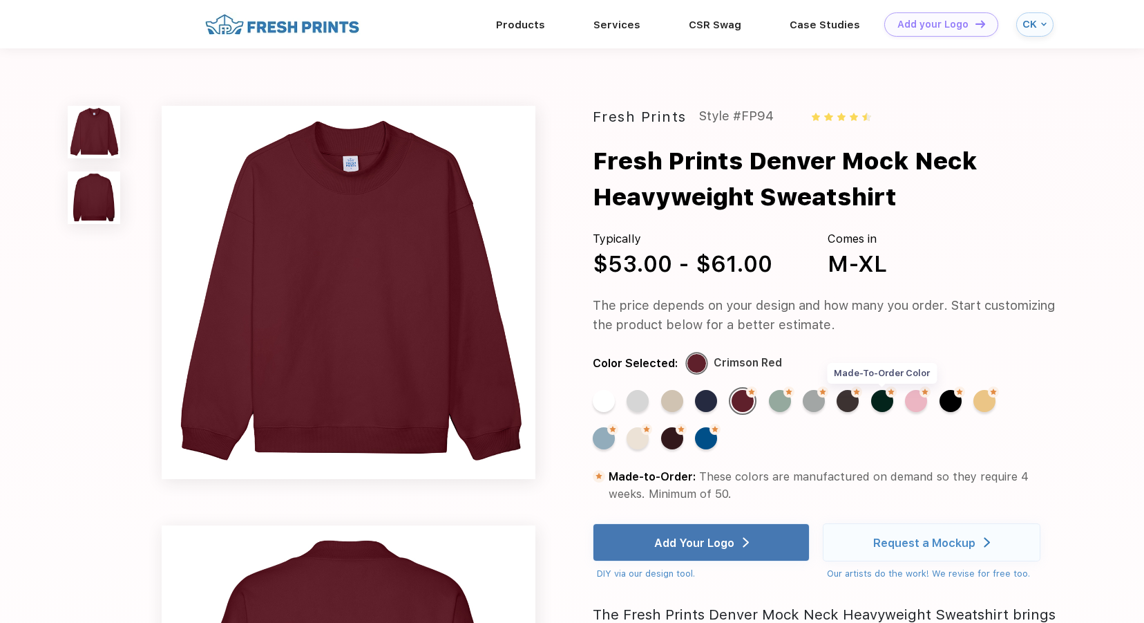
click at [874, 397] on div "Made-to-Order Color" at bounding box center [882, 401] width 22 height 22
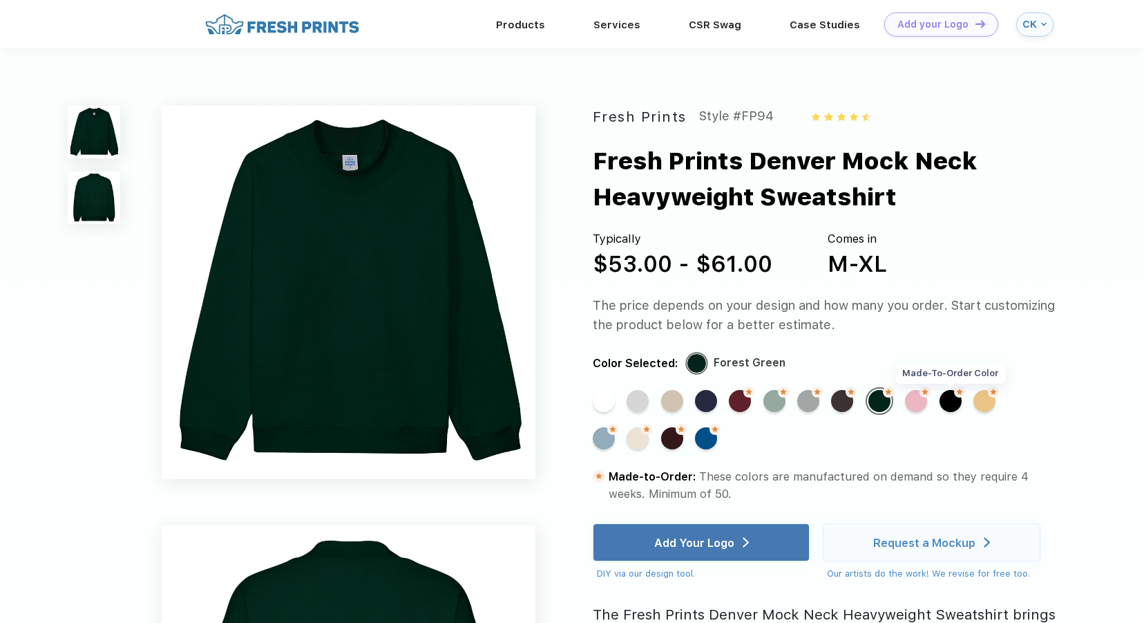
click at [951, 395] on div "Made-to-Order Color" at bounding box center [951, 401] width 22 height 22
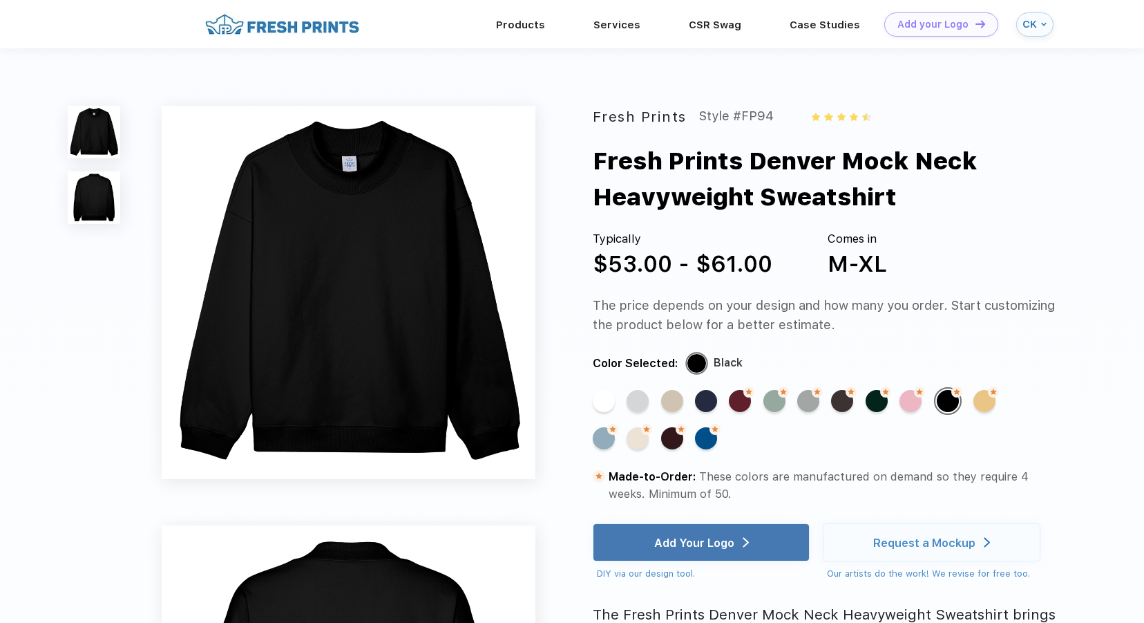
click at [343, 194] on img at bounding box center [349, 293] width 374 height 374
click at [536, 26] on link "Products" at bounding box center [520, 24] width 49 height 12
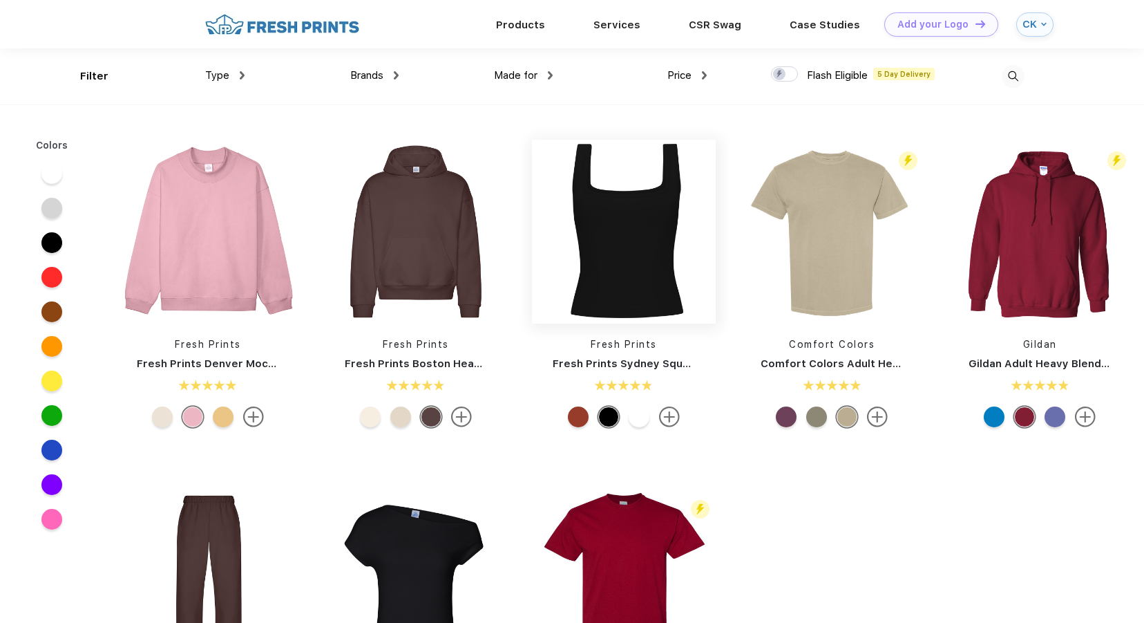
scroll to position [1, 0]
click at [57, 245] on div at bounding box center [51, 242] width 21 height 21
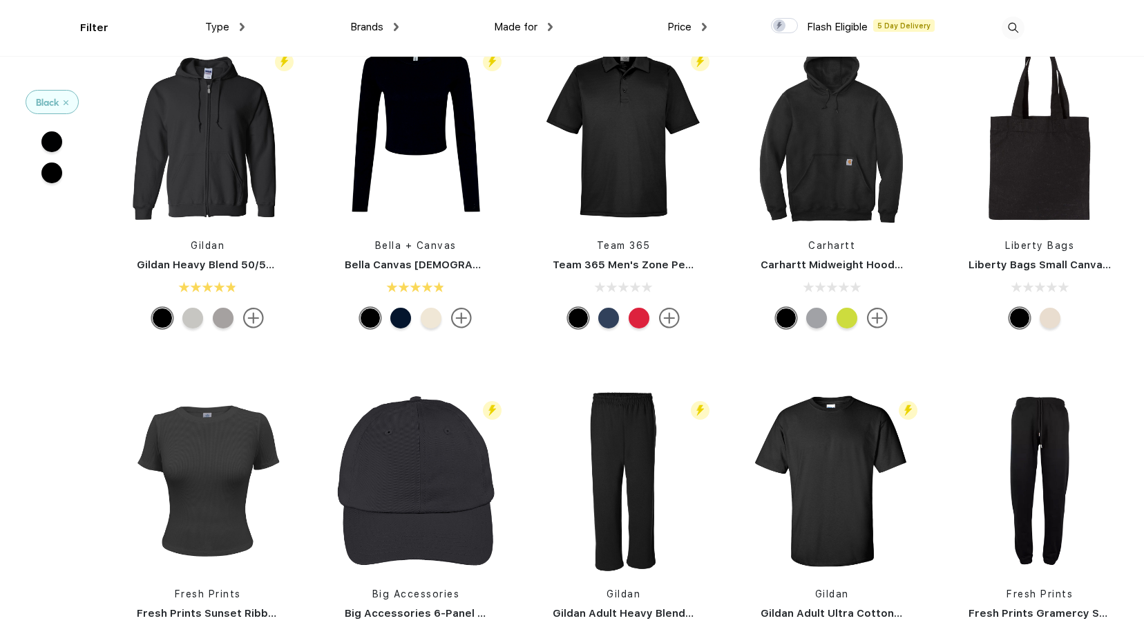
scroll to position [3524, 0]
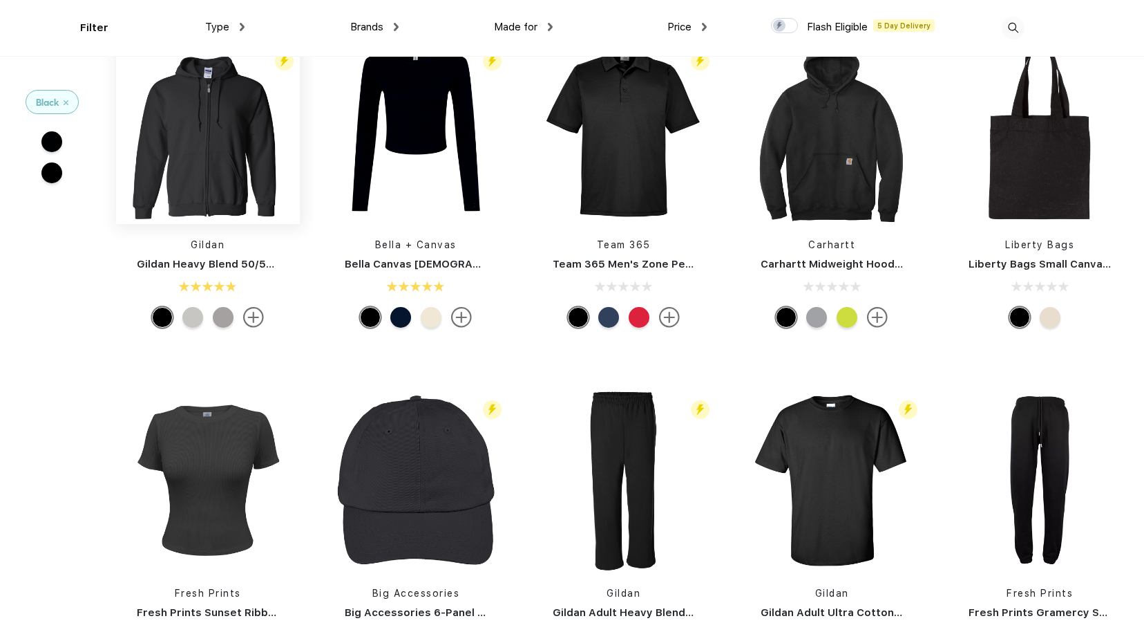
click at [219, 162] on img at bounding box center [208, 132] width 184 height 184
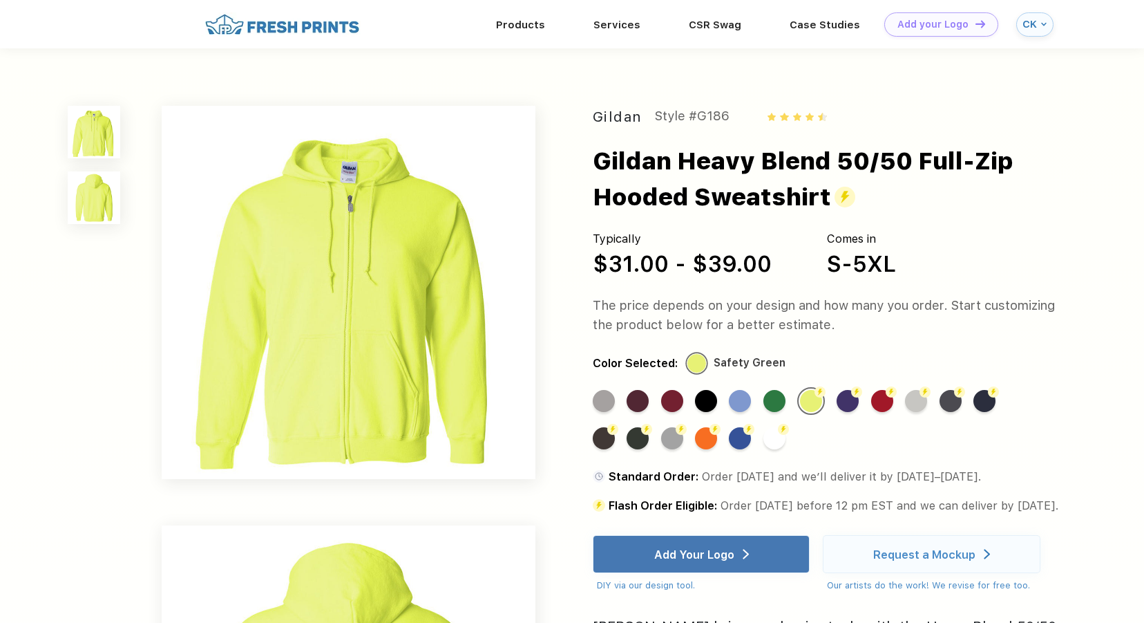
click at [703, 392] on div "Standard Color" at bounding box center [706, 401] width 22 height 22
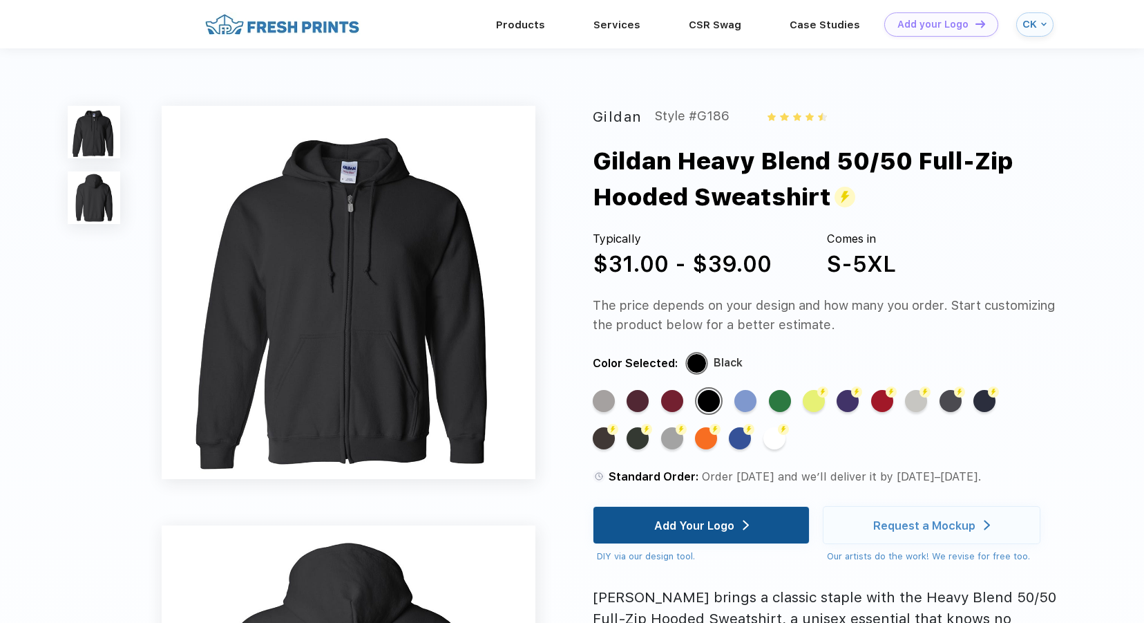
click at [748, 524] on img at bounding box center [746, 525] width 6 height 10
